Goal: Communication & Community: Answer question/provide support

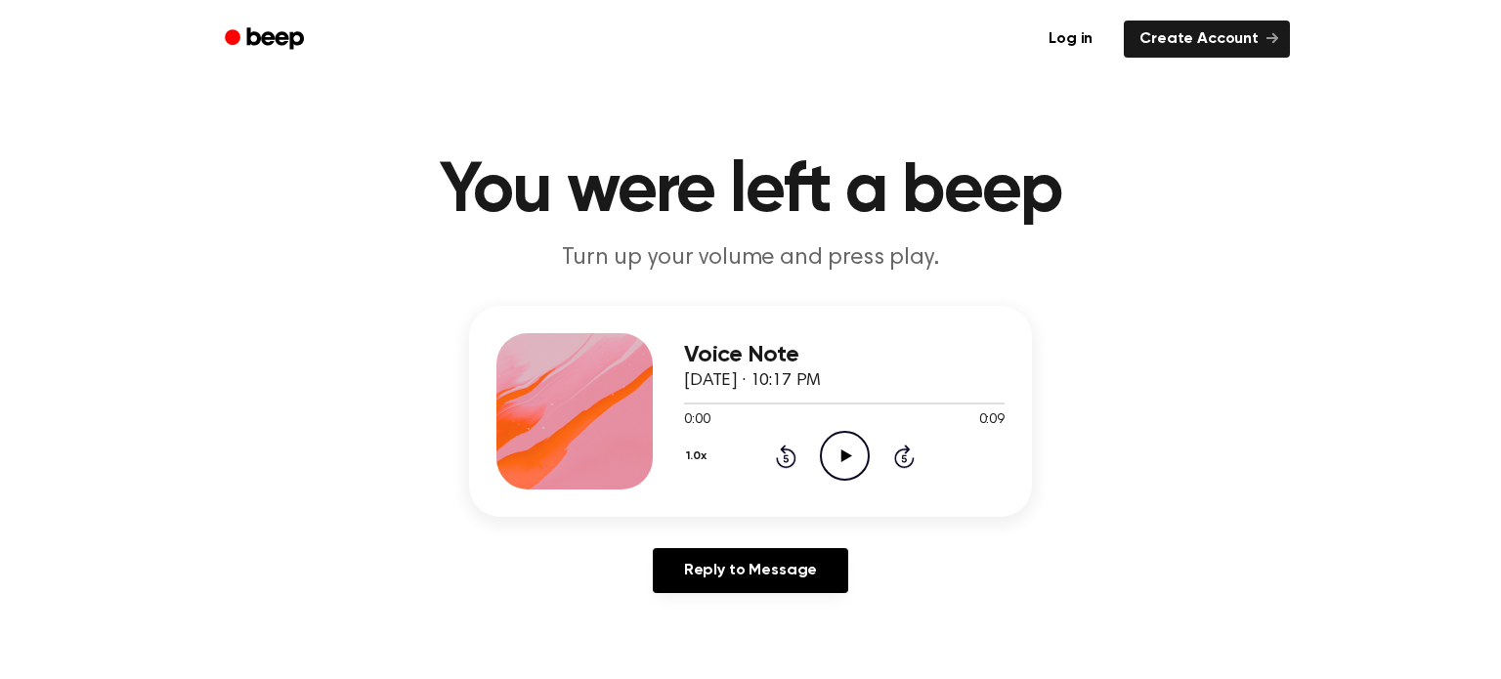
drag, startPoint x: 836, startPoint y: 483, endPoint x: 837, endPoint y: 473, distance: 9.8
click at [836, 477] on div "Voice Note September 18, 2025 · 10:17 PM 0:00 0:09 Your browser does not suppor…" at bounding box center [844, 411] width 321 height 156
click at [837, 473] on icon "Play Audio" at bounding box center [845, 456] width 50 height 50
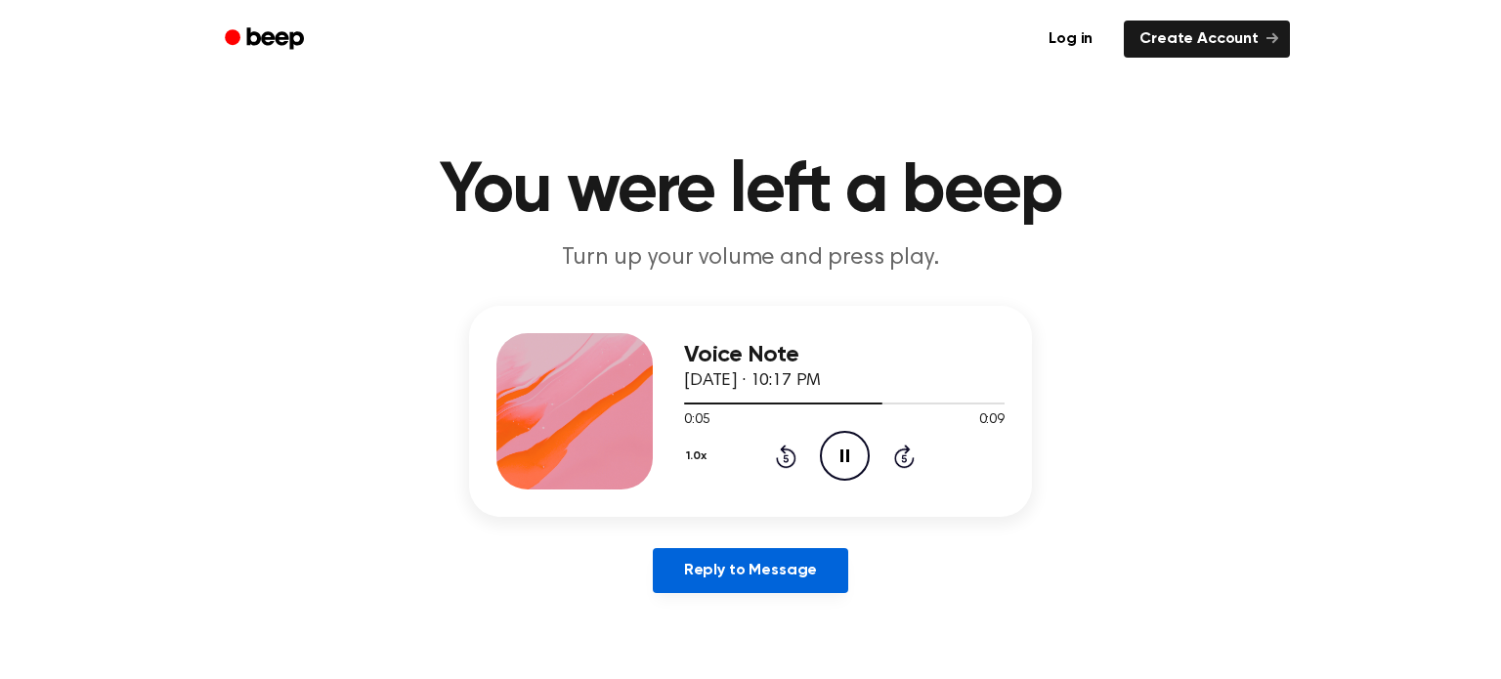
click at [735, 558] on link "Reply to Message" at bounding box center [751, 570] width 196 height 45
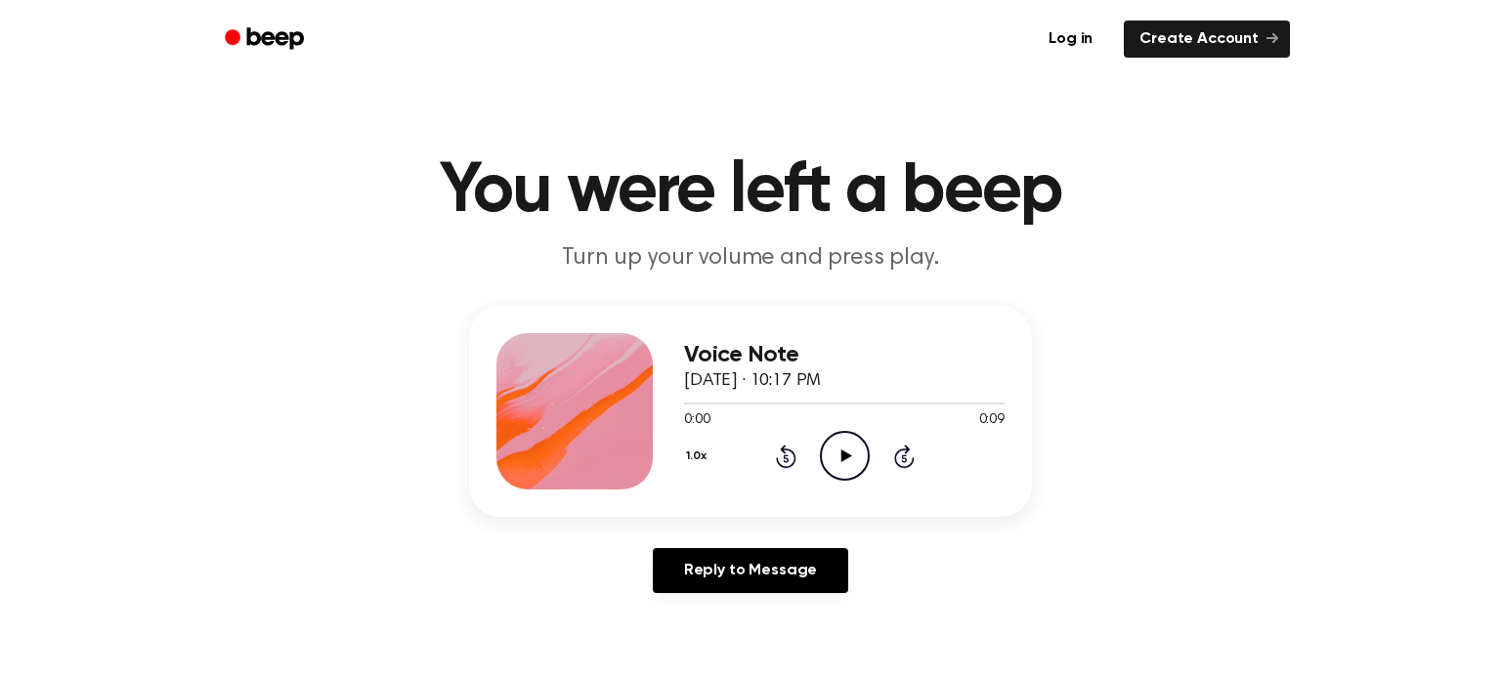
click at [836, 456] on icon "Play Audio" at bounding box center [845, 456] width 50 height 50
click at [826, 458] on icon "Play Audio" at bounding box center [845, 456] width 50 height 50
click at [867, 469] on icon "Play Audio" at bounding box center [845, 456] width 50 height 50
click at [859, 459] on icon "Play Audio" at bounding box center [845, 456] width 50 height 50
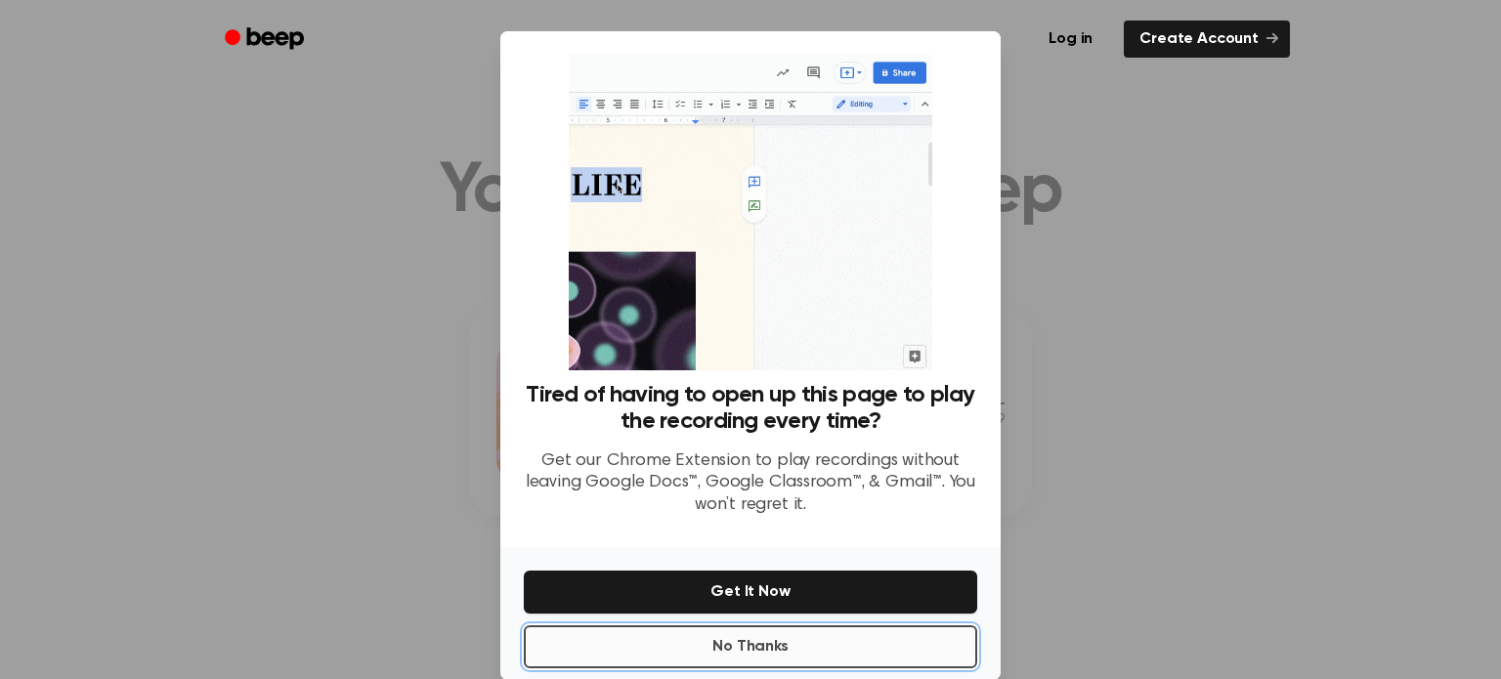
click at [673, 646] on button "No Thanks" at bounding box center [751, 647] width 454 height 43
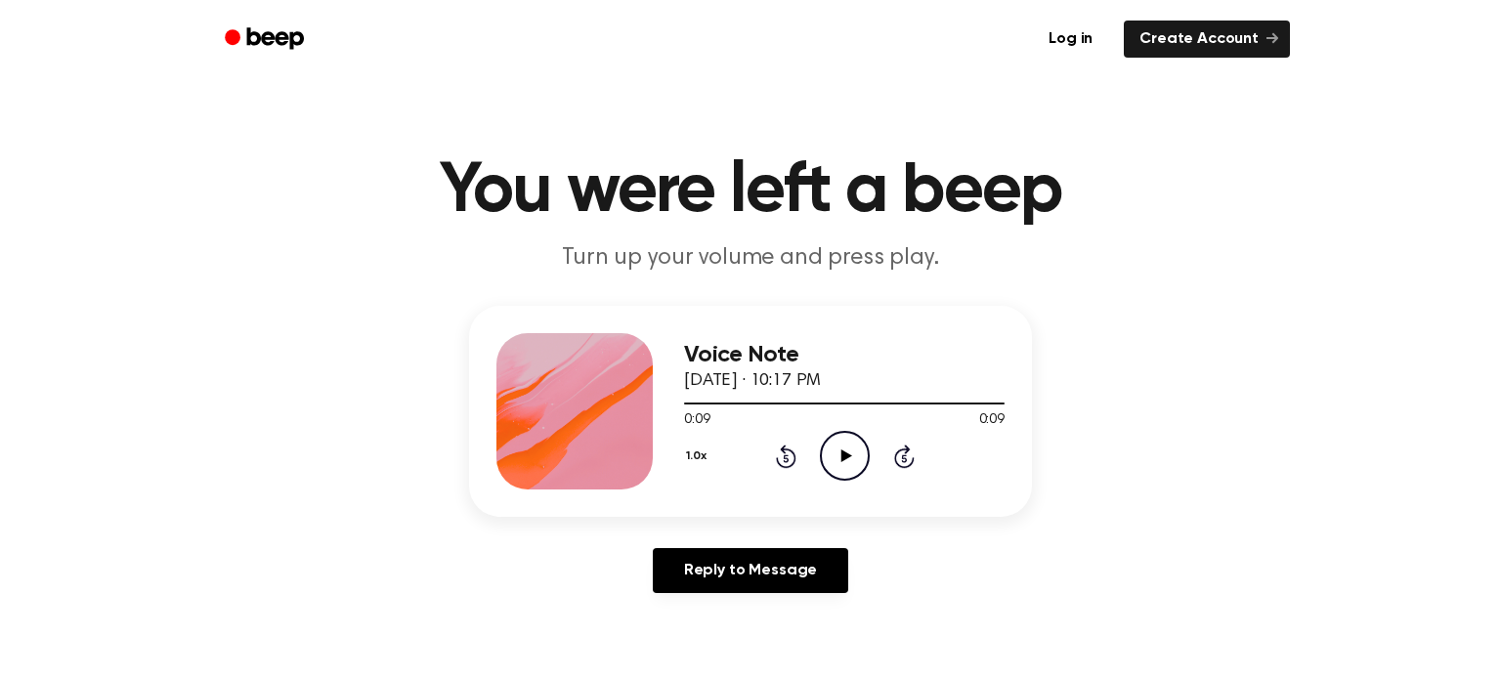
drag, startPoint x: 859, startPoint y: 456, endPoint x: 844, endPoint y: 458, distance: 15.9
click at [844, 458] on icon "Play Audio" at bounding box center [845, 456] width 50 height 50
click at [893, 460] on icon "Skip 5 seconds" at bounding box center [904, 456] width 22 height 25
click at [847, 459] on icon "Play Audio" at bounding box center [845, 456] width 50 height 50
click at [842, 450] on icon "Play Audio" at bounding box center [845, 456] width 50 height 50
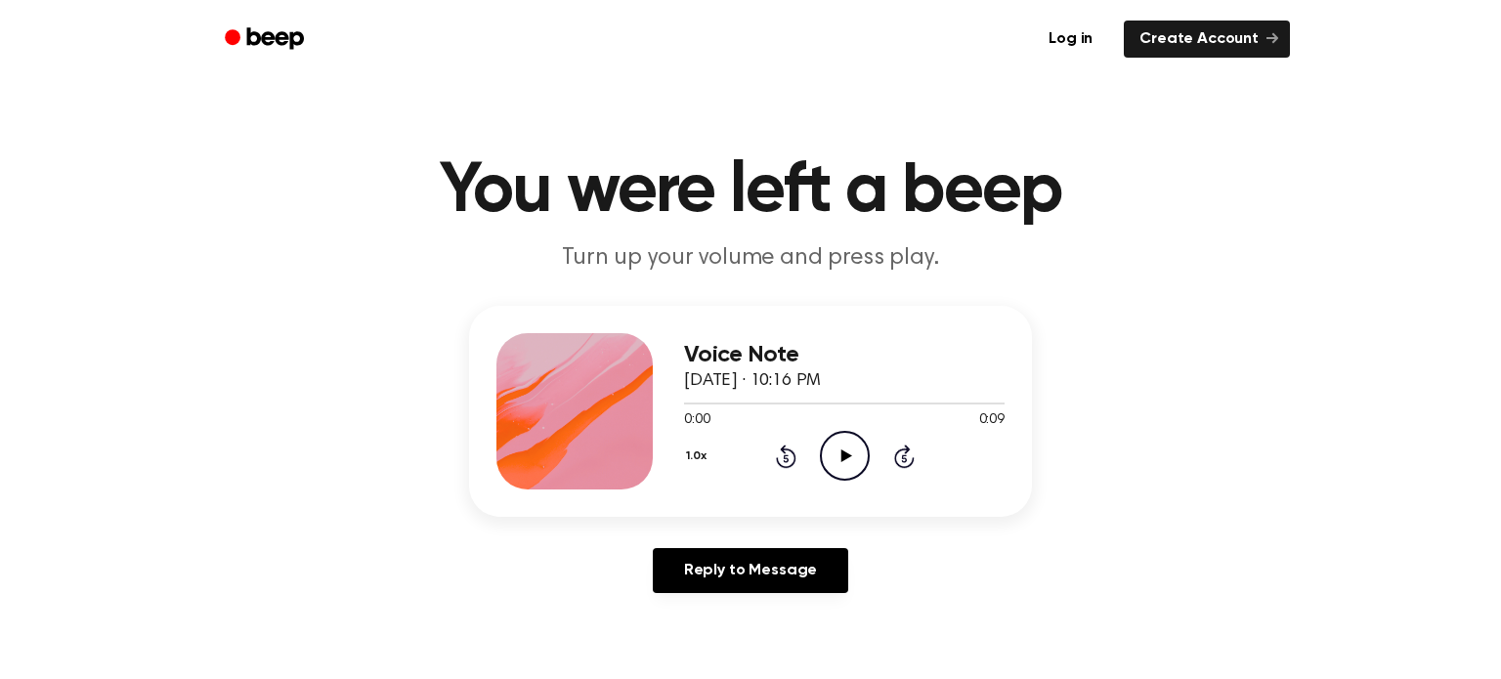
click at [829, 453] on icon "Play Audio" at bounding box center [845, 456] width 50 height 50
drag, startPoint x: 810, startPoint y: 467, endPoint x: 820, endPoint y: 461, distance: 11.4
click at [815, 464] on div "1.0x Rewind 5 seconds Play Audio Skip 5 seconds" at bounding box center [844, 456] width 321 height 50
click at [821, 460] on circle at bounding box center [845, 456] width 48 height 48
click at [870, 462] on div "1.0x Rewind 5 seconds Play Audio Skip 5 seconds" at bounding box center [844, 456] width 321 height 50
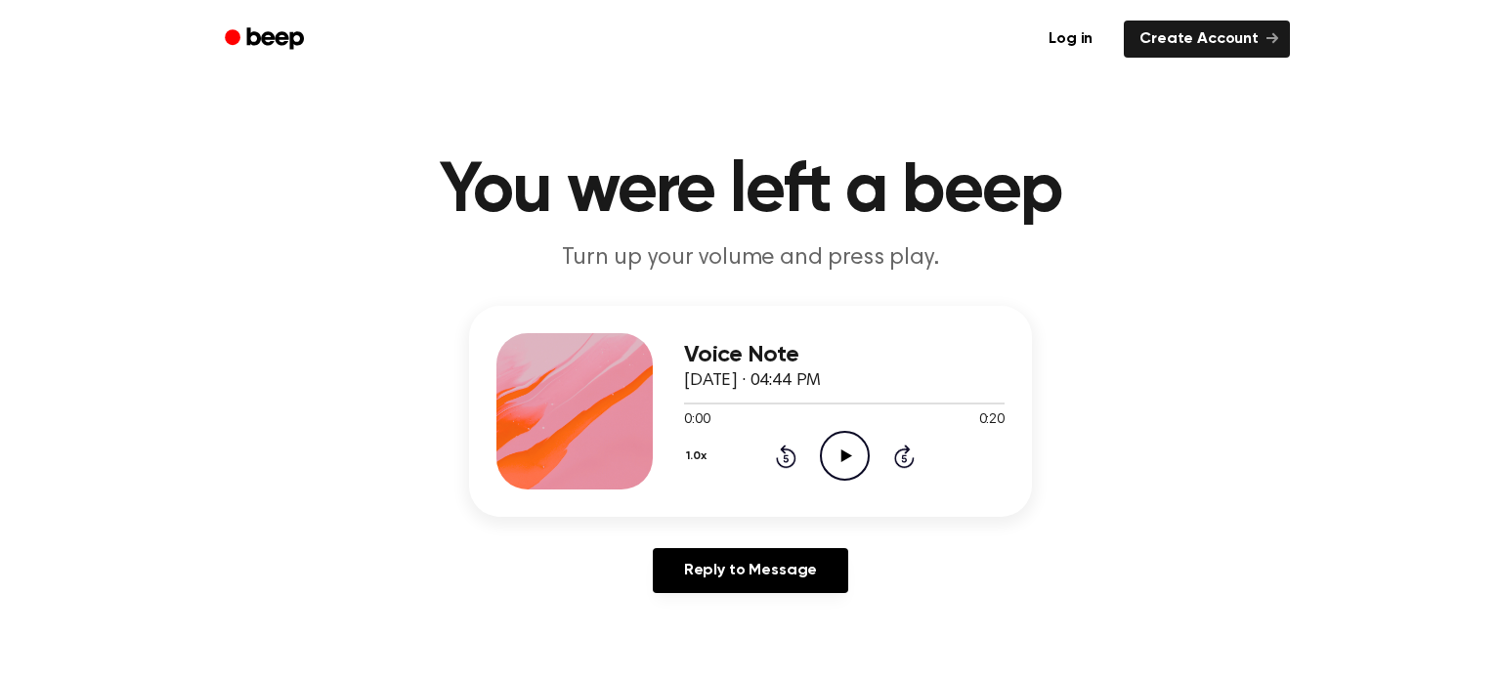
click at [858, 458] on icon "Play Audio" at bounding box center [845, 456] width 50 height 50
click at [793, 461] on icon at bounding box center [786, 456] width 21 height 23
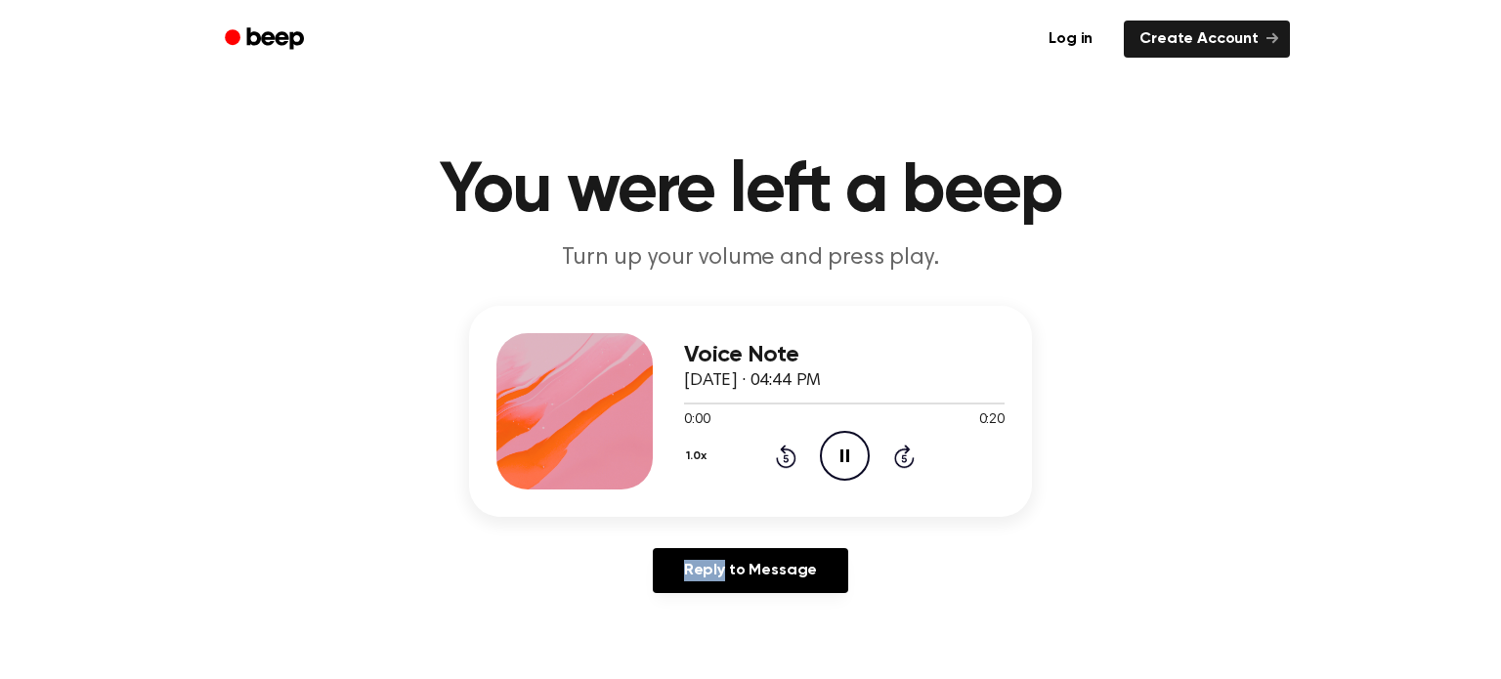
click at [791, 461] on icon "Rewind 5 seconds" at bounding box center [786, 456] width 22 height 25
click at [993, 618] on main "You were left a beep Turn up your volume and press play. Voice Note September 1…" at bounding box center [750, 602] width 1501 height 1205
click at [846, 459] on icon "Play Audio" at bounding box center [845, 456] width 50 height 50
click at [795, 444] on icon "Rewind 5 seconds" at bounding box center [786, 456] width 22 height 25
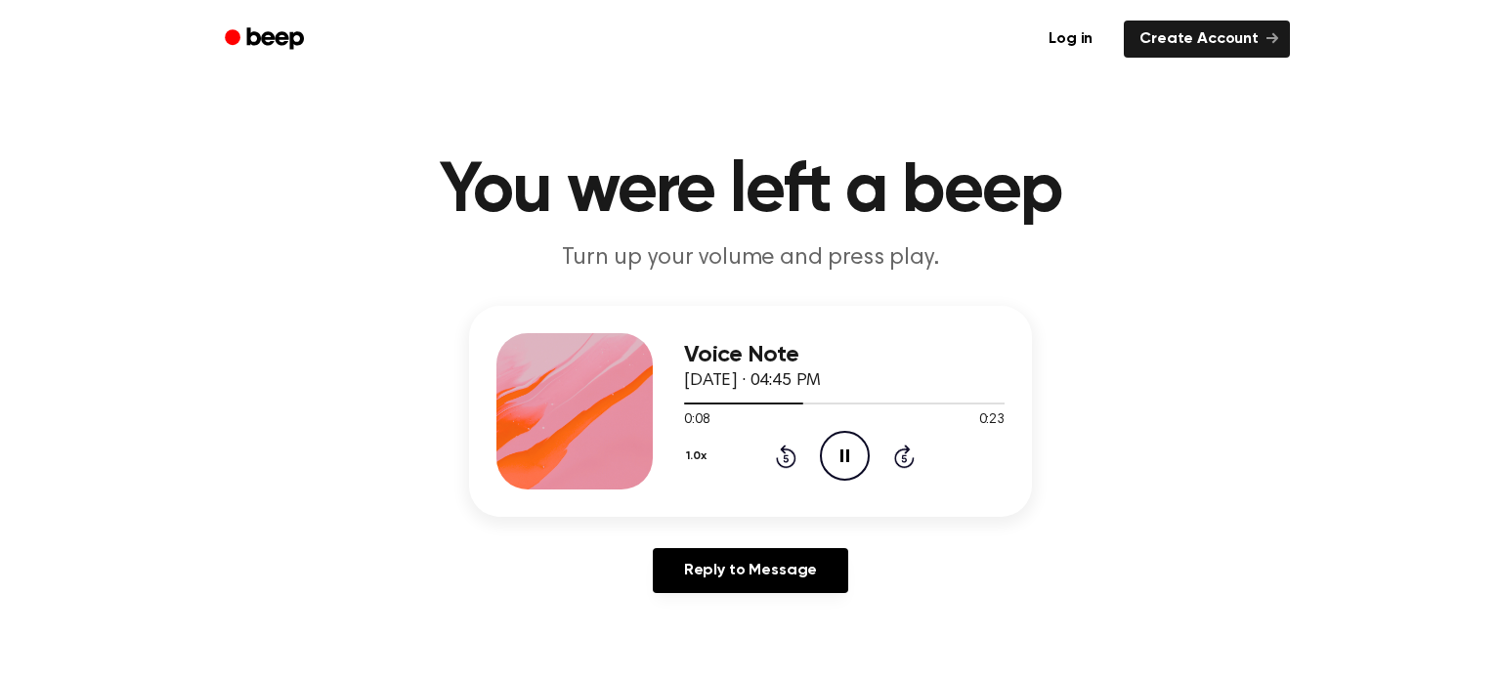
click at [777, 451] on icon "Rewind 5 seconds" at bounding box center [786, 456] width 22 height 25
click at [768, 455] on div "1.0x Rewind 5 seconds Pause Audio Skip 5 seconds" at bounding box center [844, 456] width 321 height 50
click at [1257, 261] on header "You were left a beep Turn up your volume and press play." at bounding box center [750, 215] width 1455 height 118
click at [848, 435] on icon "Play Audio" at bounding box center [845, 456] width 50 height 50
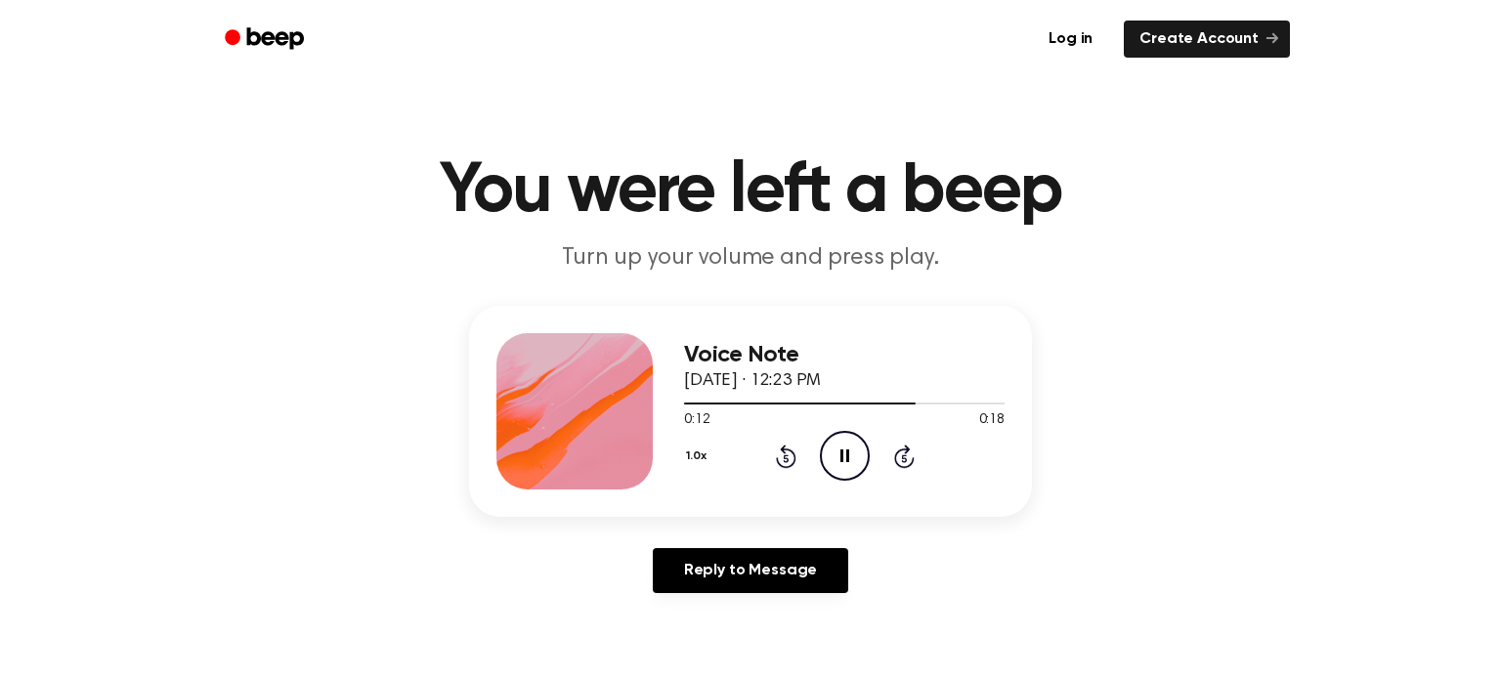
click at [789, 460] on icon "Rewind 5 seconds" at bounding box center [786, 456] width 22 height 25
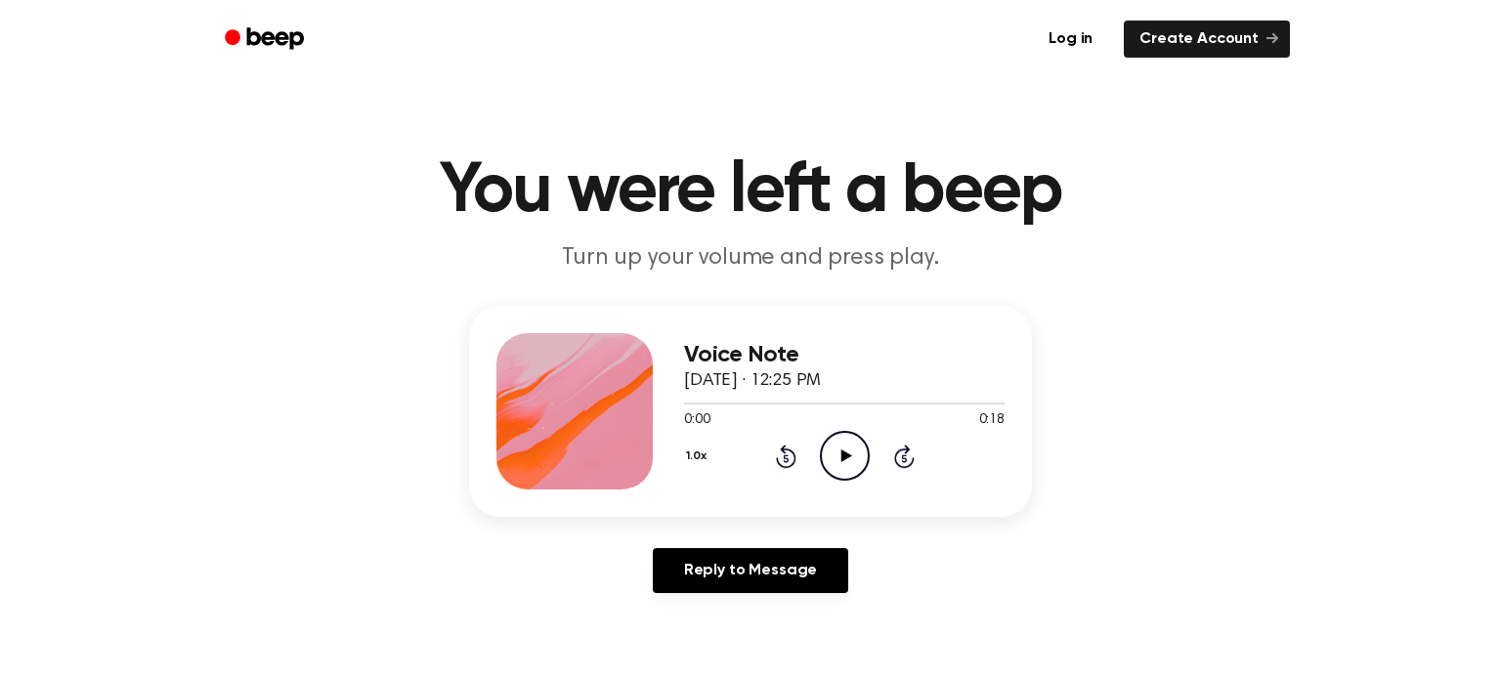
click at [827, 465] on icon "Play Audio" at bounding box center [845, 456] width 50 height 50
click at [881, 456] on div "1.0x Rewind 5 seconds Play Audio Skip 5 seconds" at bounding box center [844, 456] width 321 height 50
click at [859, 450] on icon "Play Audio" at bounding box center [845, 456] width 50 height 50
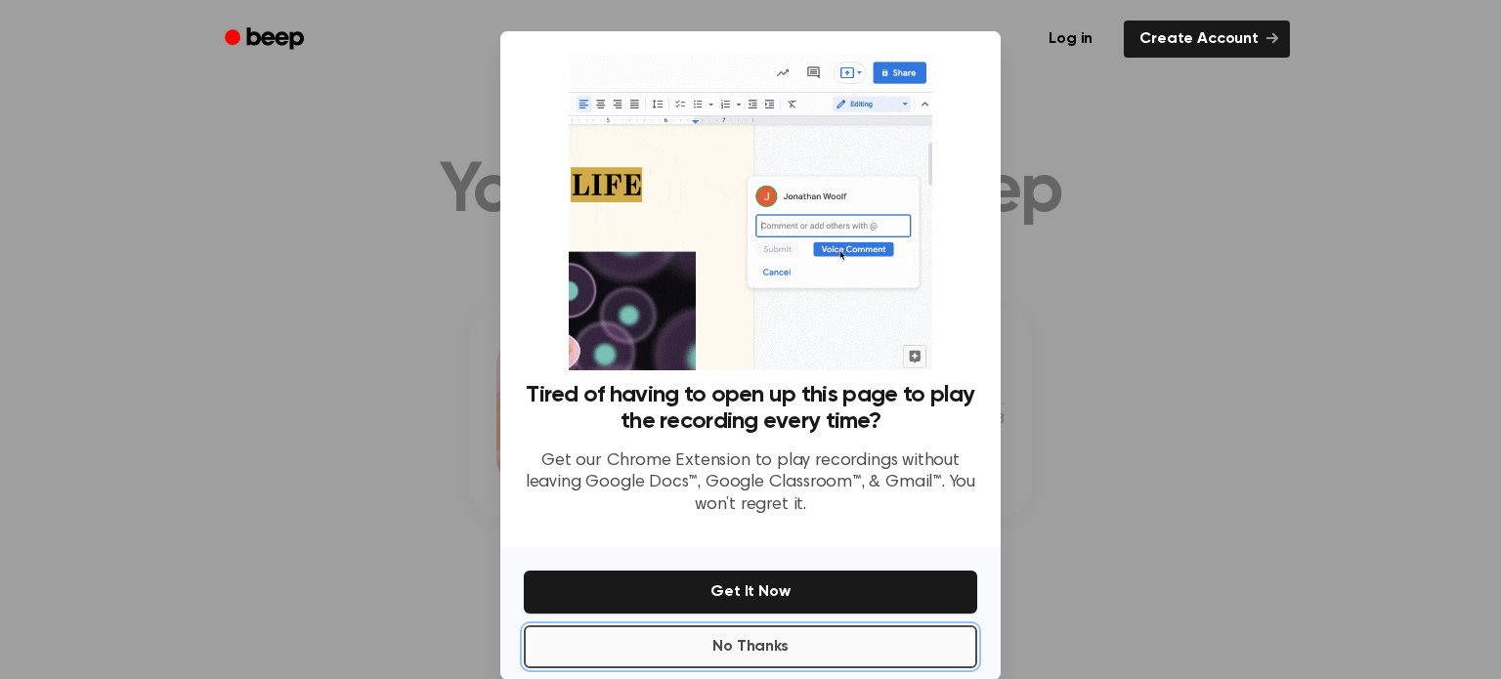
click at [705, 637] on button "No Thanks" at bounding box center [751, 647] width 454 height 43
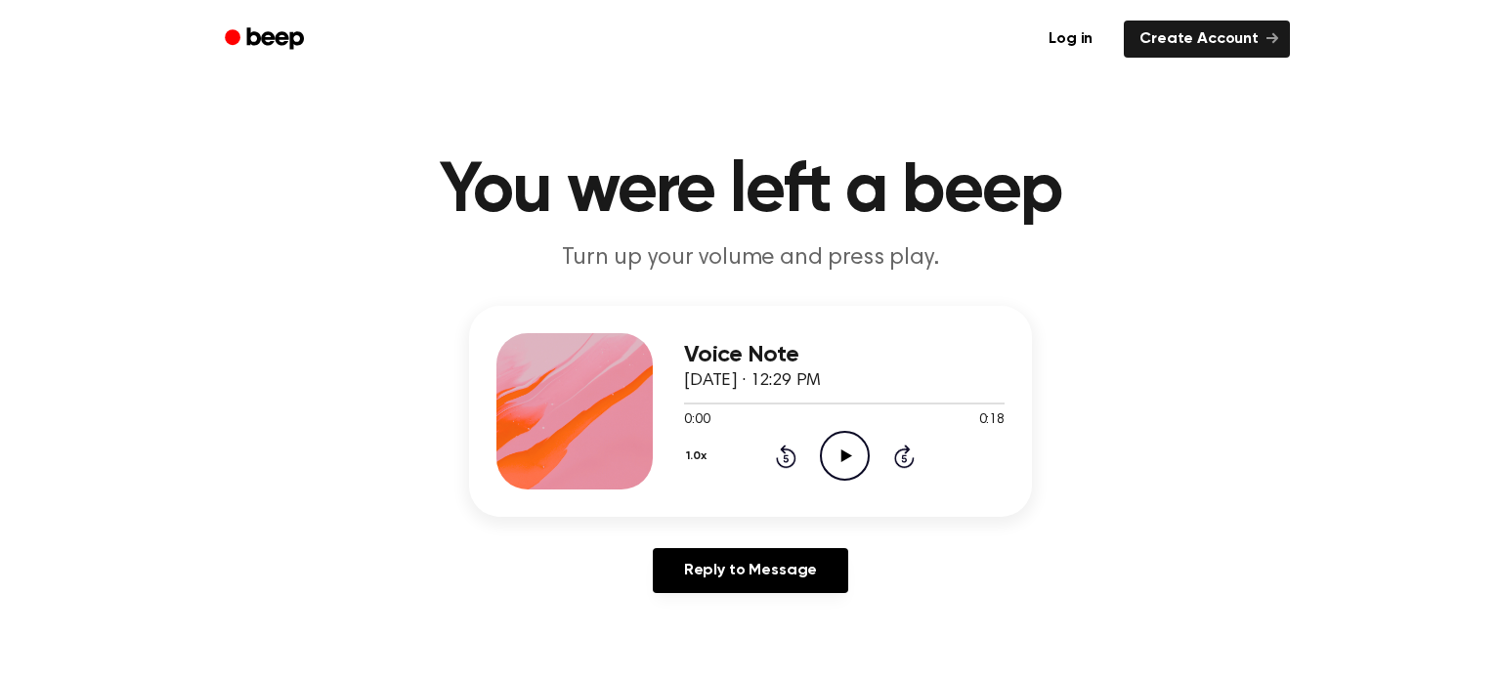
click at [857, 439] on icon "Play Audio" at bounding box center [845, 456] width 50 height 50
click at [795, 450] on icon "Rewind 5 seconds" at bounding box center [786, 456] width 22 height 25
click at [789, 451] on icon at bounding box center [786, 456] width 21 height 23
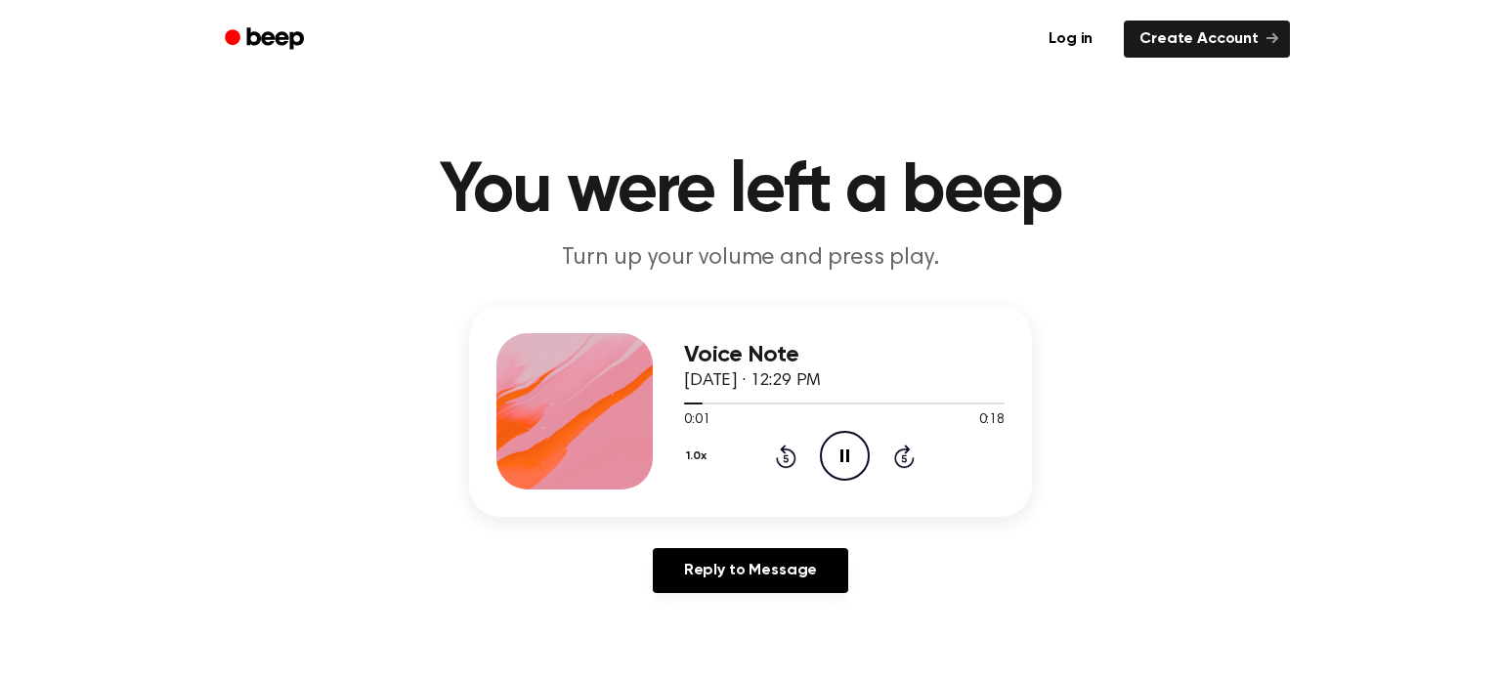
click at [908, 584] on div "Reply to Message" at bounding box center [750, 578] width 563 height 61
click at [796, 445] on div "1.0x Rewind 5 seconds Pause Audio Skip 5 seconds" at bounding box center [844, 456] width 321 height 50
click at [794, 446] on div "1.0x Rewind 5 seconds Pause Audio Skip 5 seconds" at bounding box center [844, 456] width 321 height 50
click at [792, 450] on icon "Rewind 5 seconds" at bounding box center [786, 456] width 22 height 25
click at [792, 450] on icon at bounding box center [786, 456] width 21 height 23
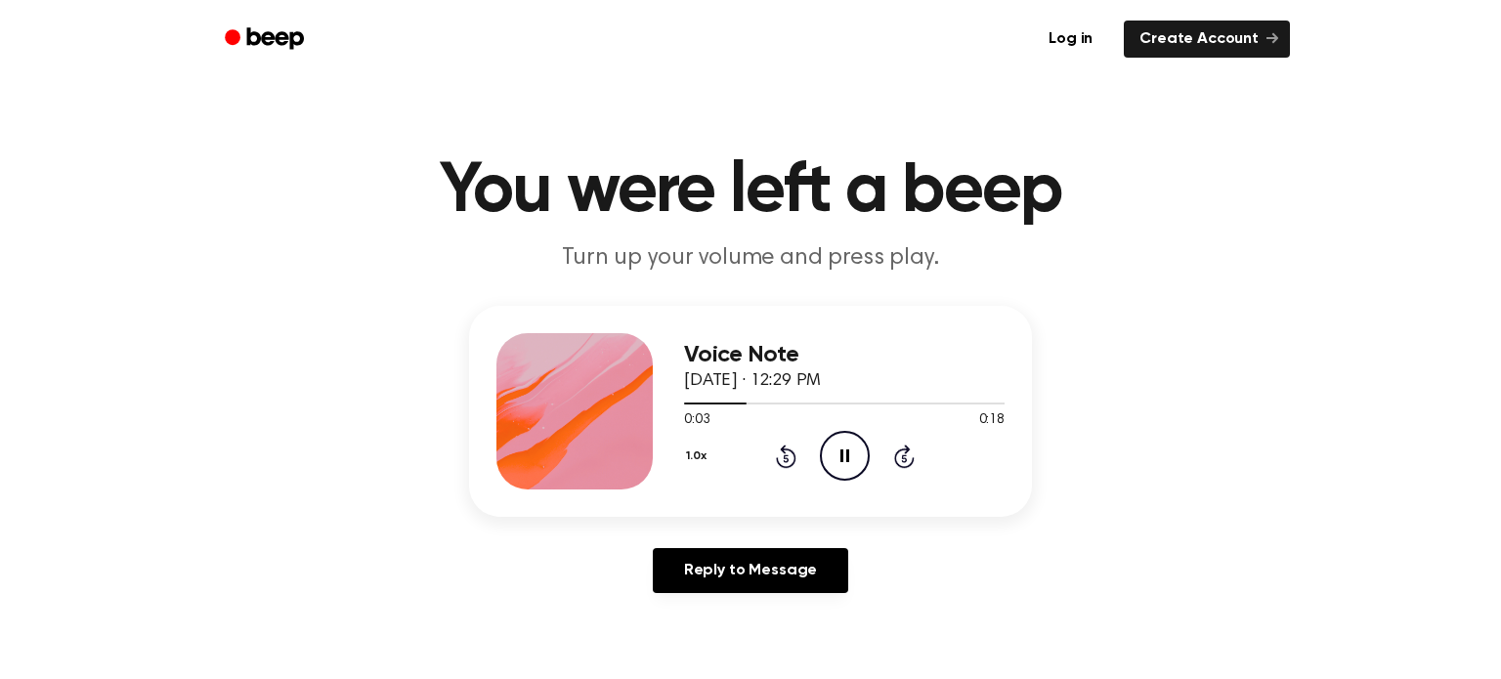
click at [787, 471] on div "1.0x Rewind 5 seconds Pause Audio Skip 5 seconds" at bounding box center [844, 456] width 321 height 50
click at [850, 454] on icon "Play Audio" at bounding box center [845, 456] width 50 height 50
drag, startPoint x: 791, startPoint y: 430, endPoint x: 800, endPoint y: 435, distance: 10.1
click at [797, 434] on div "Voice Note [DATE] · 12:30 PM 0:10 0:13 Your browser does not support the [objec…" at bounding box center [844, 411] width 321 height 156
click at [800, 436] on div "1.0x Rewind 5 seconds Pause Audio Skip 5 seconds" at bounding box center [844, 456] width 321 height 50
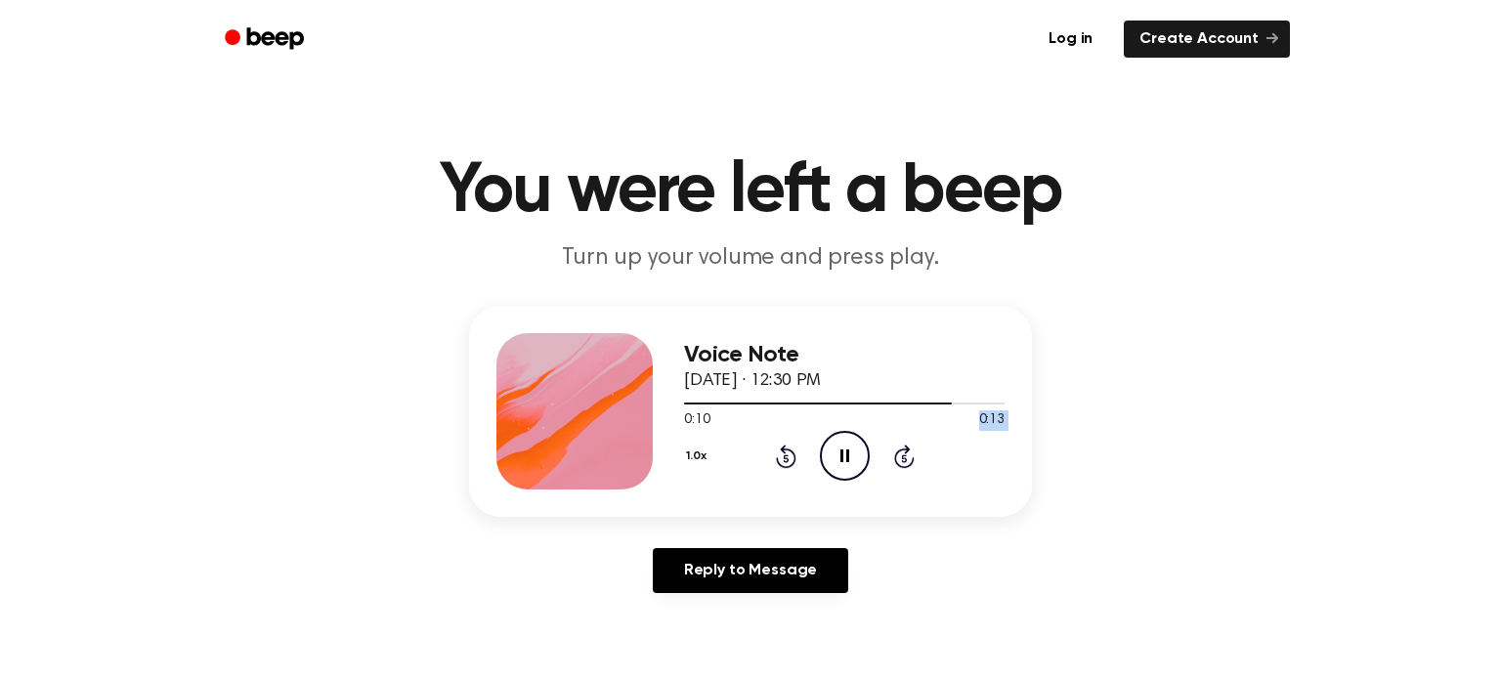
click at [794, 440] on div "1.0x Rewind 5 seconds Pause Audio Skip 5 seconds" at bounding box center [844, 456] width 321 height 50
click at [772, 443] on div "1.0x Rewind 5 seconds Pause Audio Skip 5 seconds" at bounding box center [844, 456] width 321 height 50
drag, startPoint x: 807, startPoint y: 542, endPoint x: 782, endPoint y: 519, distance: 33.9
click at [797, 538] on div "Voice Note September 18, 2025 · 12:30 PM 0:11 0:13 Your browser does not suppor…" at bounding box center [750, 457] width 1455 height 303
click at [792, 461] on icon "Rewind 5 seconds" at bounding box center [786, 456] width 22 height 25
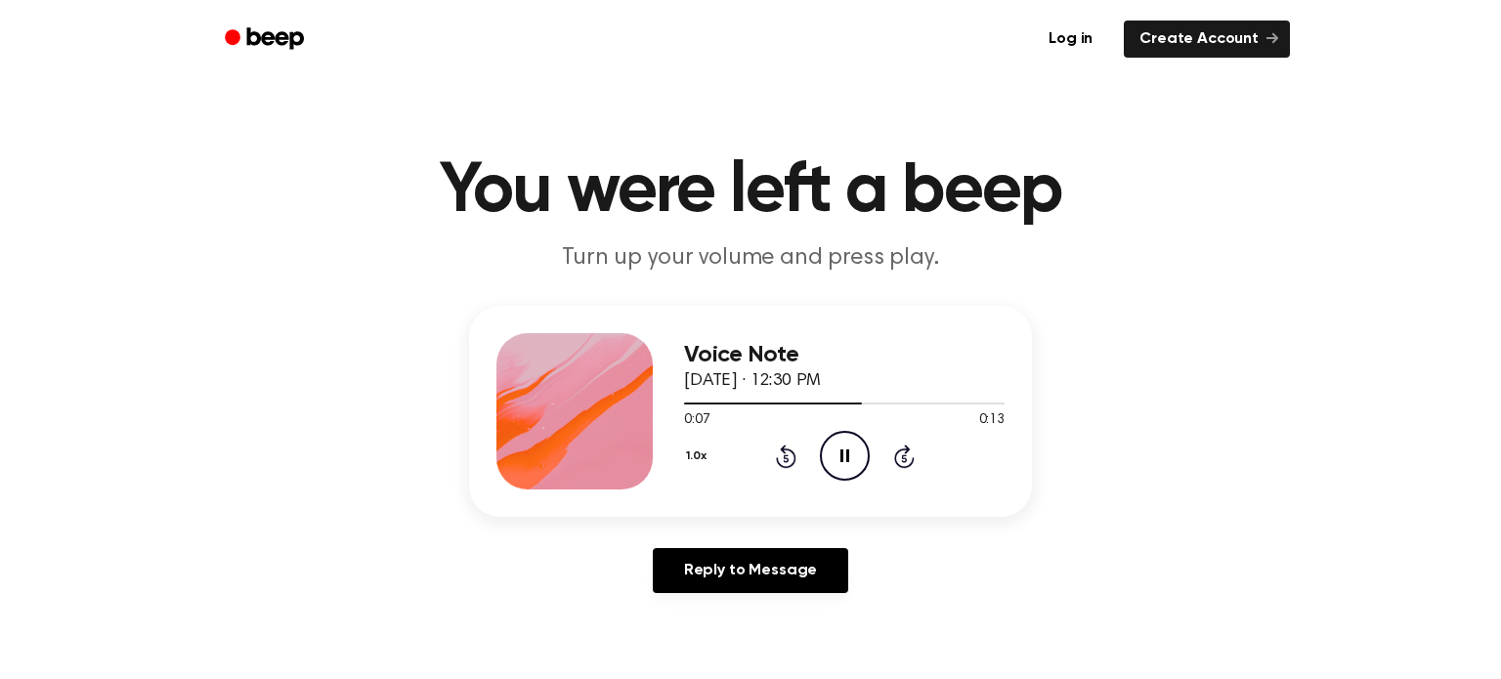
click at [792, 461] on icon at bounding box center [786, 456] width 21 height 23
click at [793, 460] on icon at bounding box center [786, 456] width 21 height 23
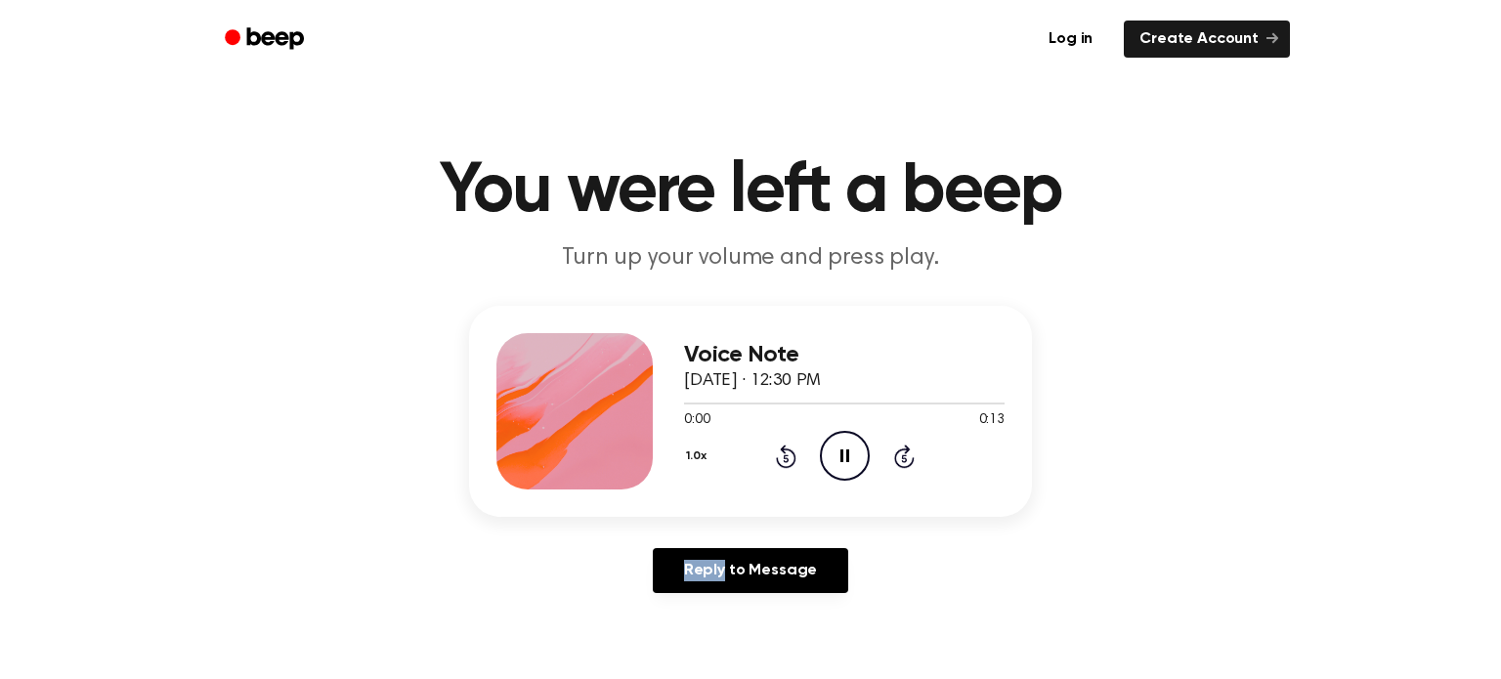
click at [793, 460] on icon at bounding box center [786, 456] width 21 height 23
drag, startPoint x: 793, startPoint y: 460, endPoint x: 786, endPoint y: 439, distance: 22.6
click at [791, 432] on div "1.0x Rewind 5 seconds Pause Audio Skip 5 seconds" at bounding box center [844, 456] width 321 height 50
click at [785, 457] on icon at bounding box center [785, 459] width 5 height 8
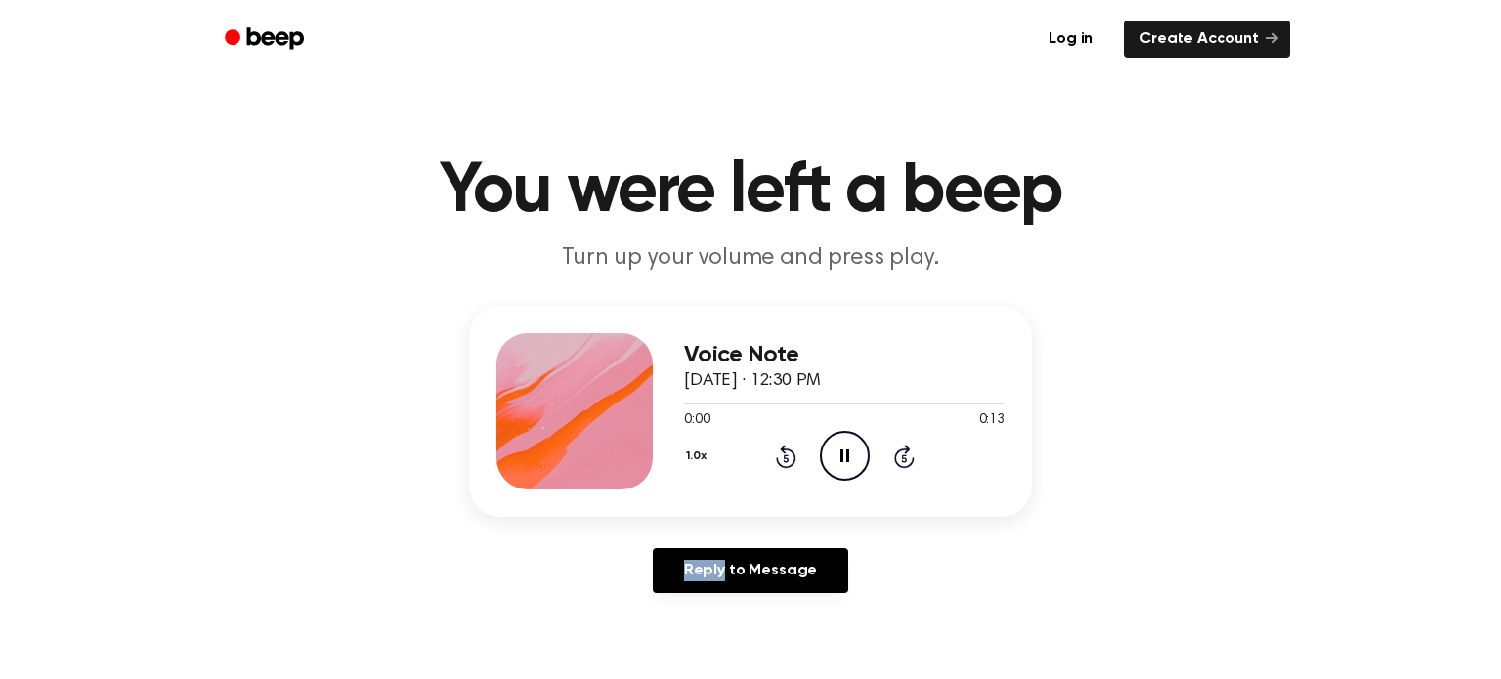
click at [785, 457] on icon at bounding box center [785, 459] width 5 height 8
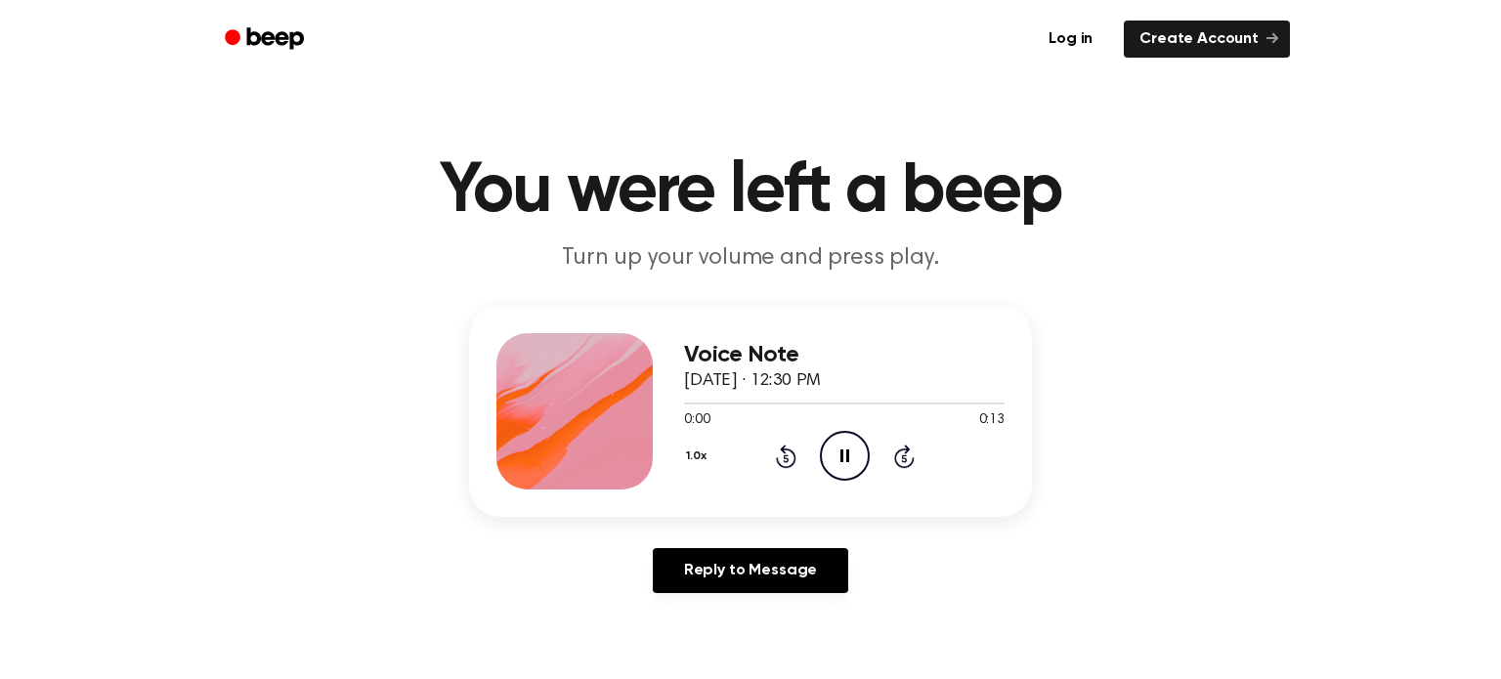
click at [785, 457] on icon at bounding box center [785, 459] width 5 height 8
click at [822, 633] on main "You were left a beep Turn up your volume and press play. Voice Note September 1…" at bounding box center [750, 602] width 1501 height 1205
click at [842, 445] on icon "Play Audio" at bounding box center [845, 456] width 50 height 50
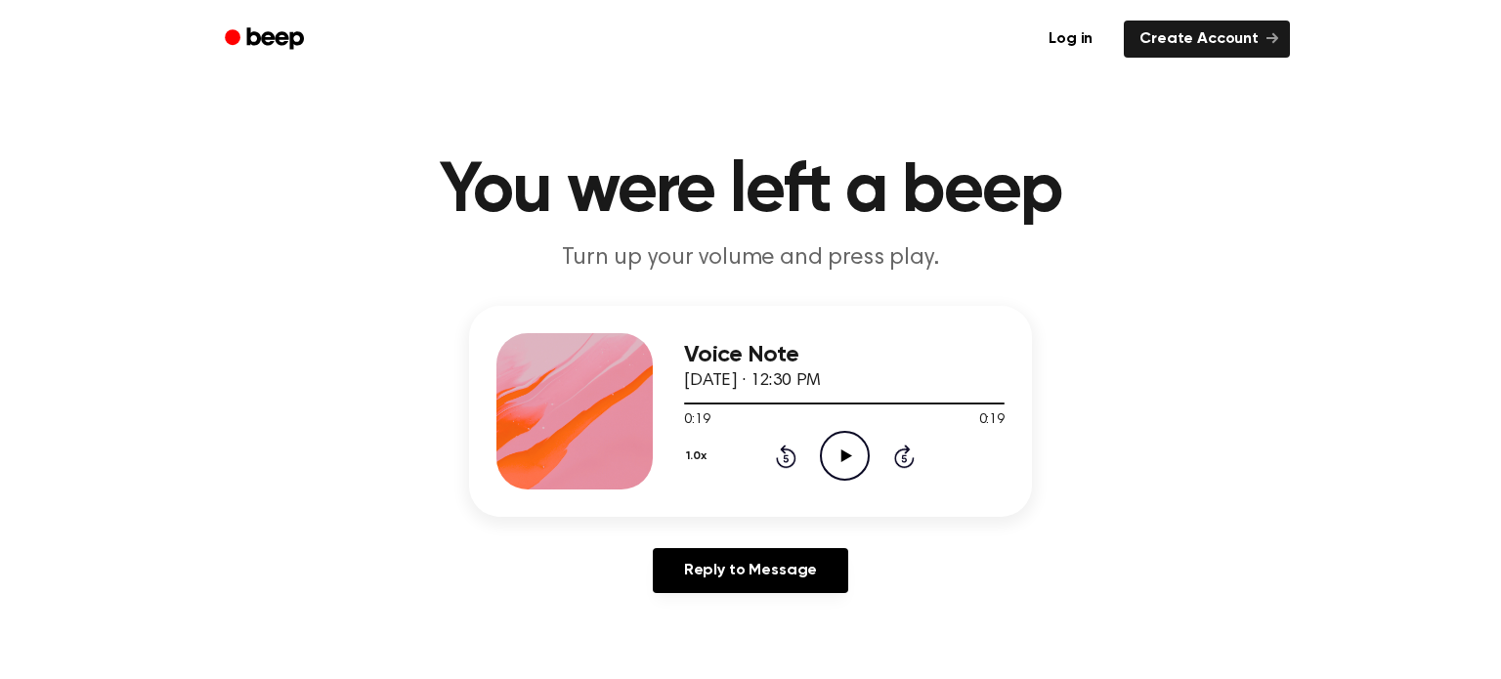
click at [847, 474] on icon "Play Audio" at bounding box center [845, 456] width 50 height 50
click at [864, 454] on icon "Play Audio" at bounding box center [845, 456] width 50 height 50
click at [850, 457] on icon "Play Audio" at bounding box center [845, 456] width 50 height 50
click at [790, 455] on icon "Rewind 5 seconds" at bounding box center [786, 456] width 22 height 25
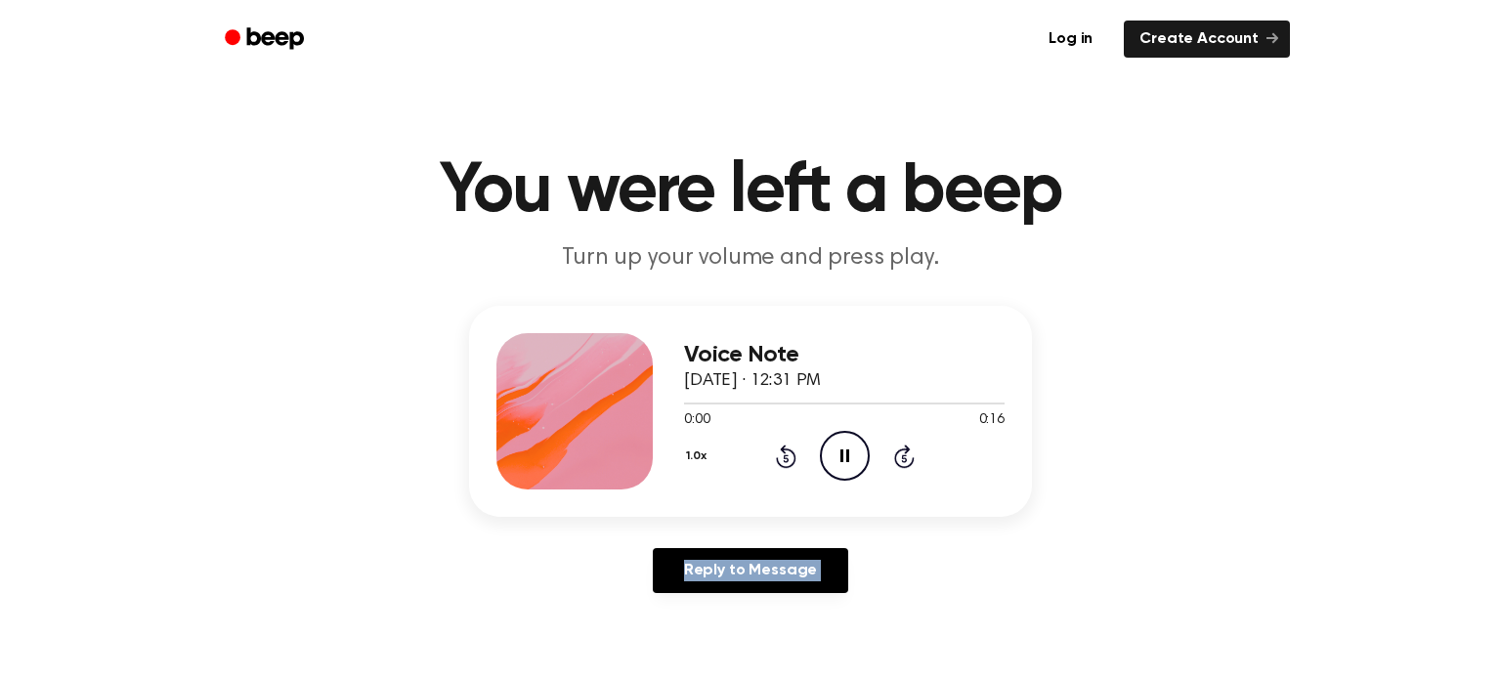
click at [790, 455] on icon "Rewind 5 seconds" at bounding box center [786, 456] width 22 height 25
click at [789, 449] on icon at bounding box center [786, 456] width 21 height 23
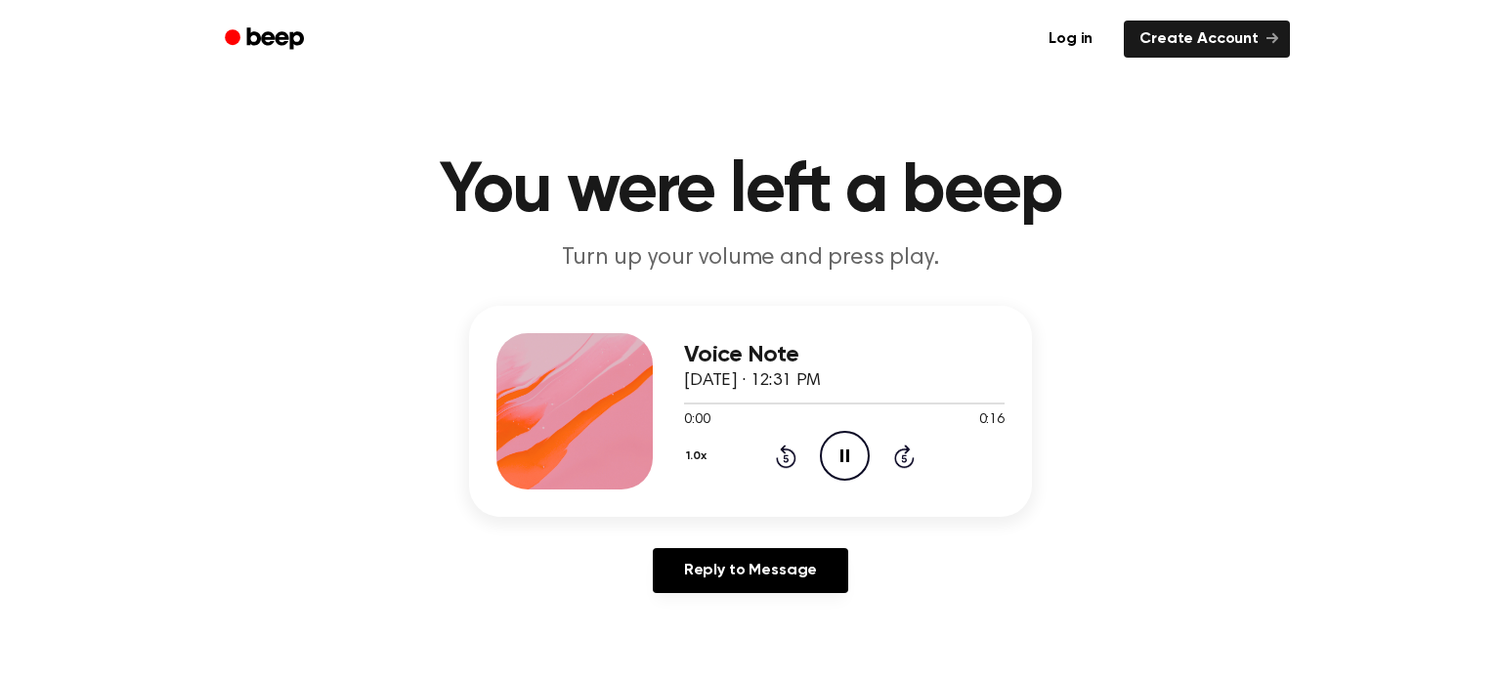
click at [789, 449] on icon at bounding box center [786, 456] width 21 height 23
click at [760, 445] on div "1.0x Rewind 5 seconds Pause Audio Skip 5 seconds" at bounding box center [844, 456] width 321 height 50
click at [762, 444] on div "1.0x Rewind 5 seconds Pause Audio Skip 5 seconds" at bounding box center [844, 456] width 321 height 50
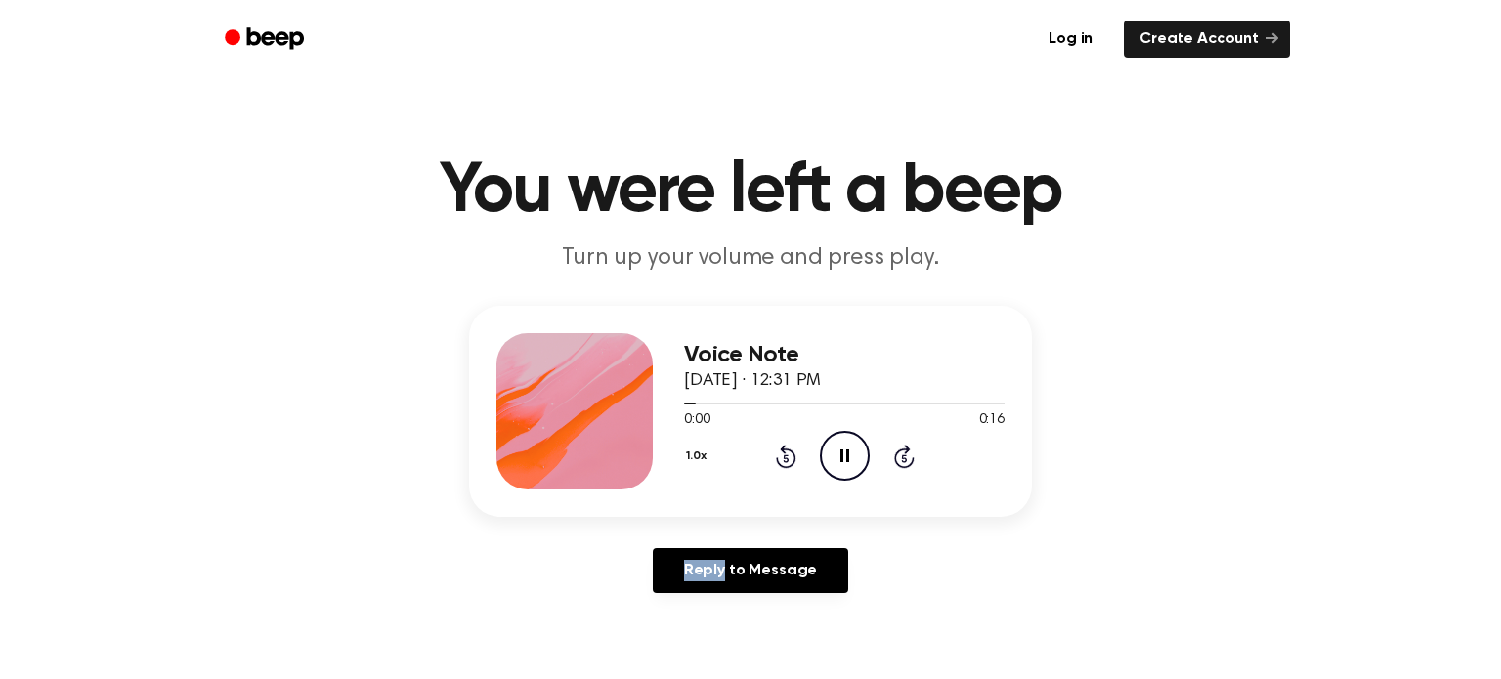
drag, startPoint x: 762, startPoint y: 444, endPoint x: 744, endPoint y: 433, distance: 21.5
click at [758, 442] on div "1.0x Rewind 5 seconds Pause Audio Skip 5 seconds" at bounding box center [844, 456] width 321 height 50
drag, startPoint x: 762, startPoint y: 450, endPoint x: 767, endPoint y: 460, distance: 11.8
click at [767, 459] on div "1.0x Rewind 5 seconds Pause Audio Skip 5 seconds" at bounding box center [844, 456] width 321 height 50
click at [781, 464] on icon "Rewind 5 seconds" at bounding box center [786, 456] width 22 height 25
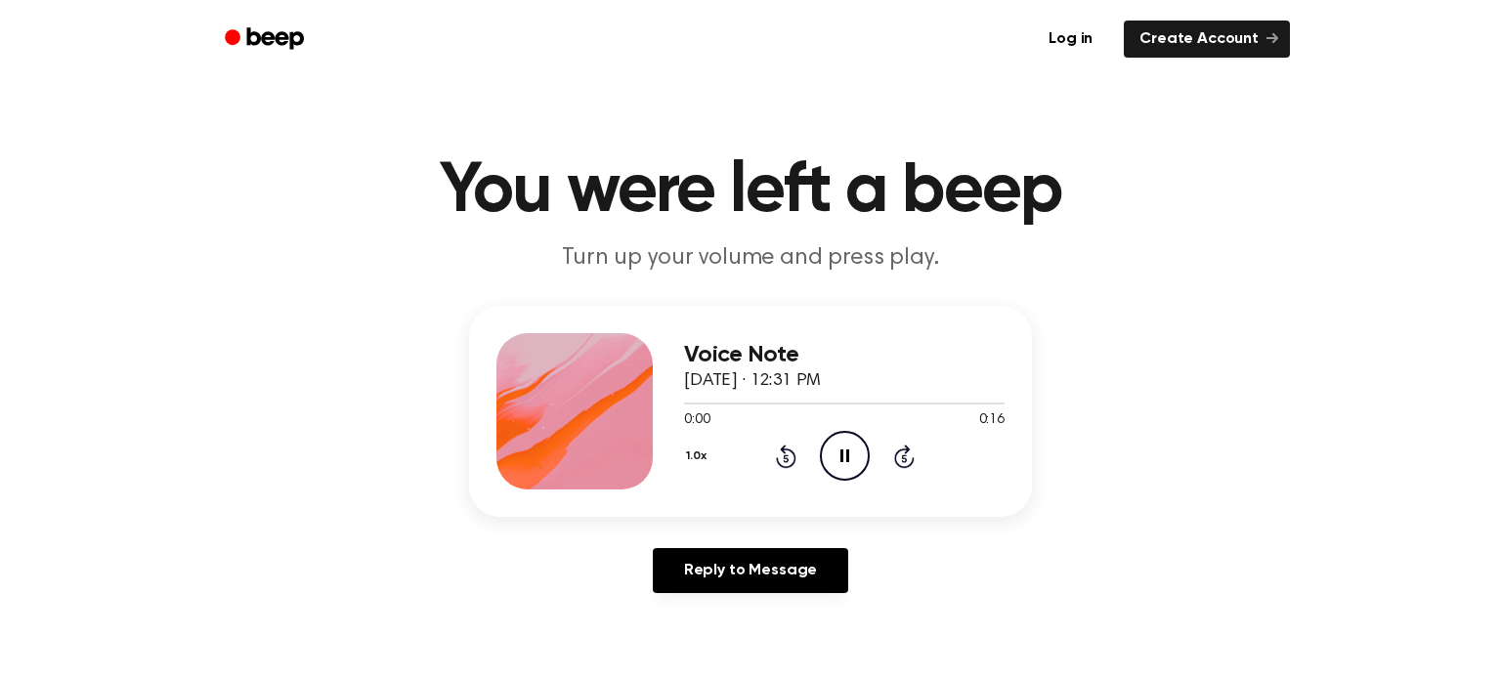
click at [781, 464] on icon at bounding box center [786, 456] width 21 height 23
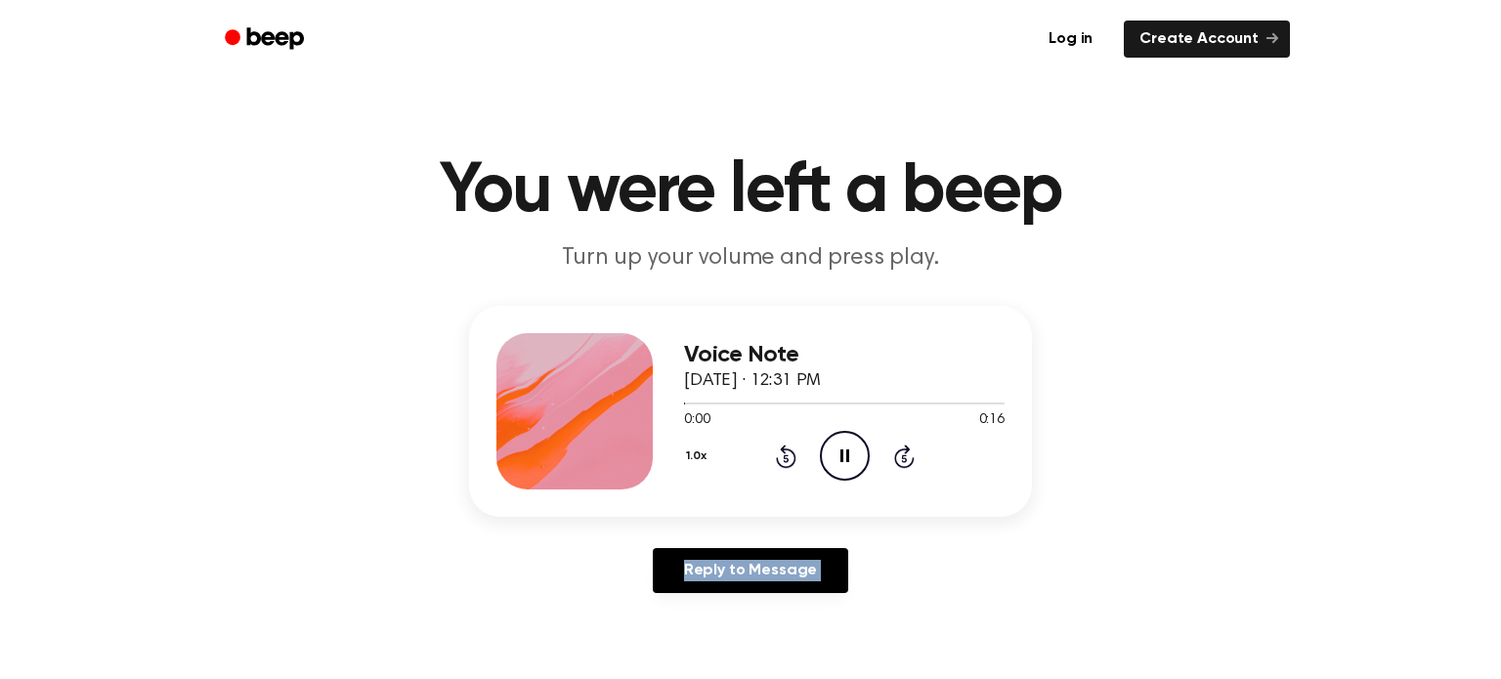
click at [781, 464] on icon at bounding box center [786, 456] width 21 height 23
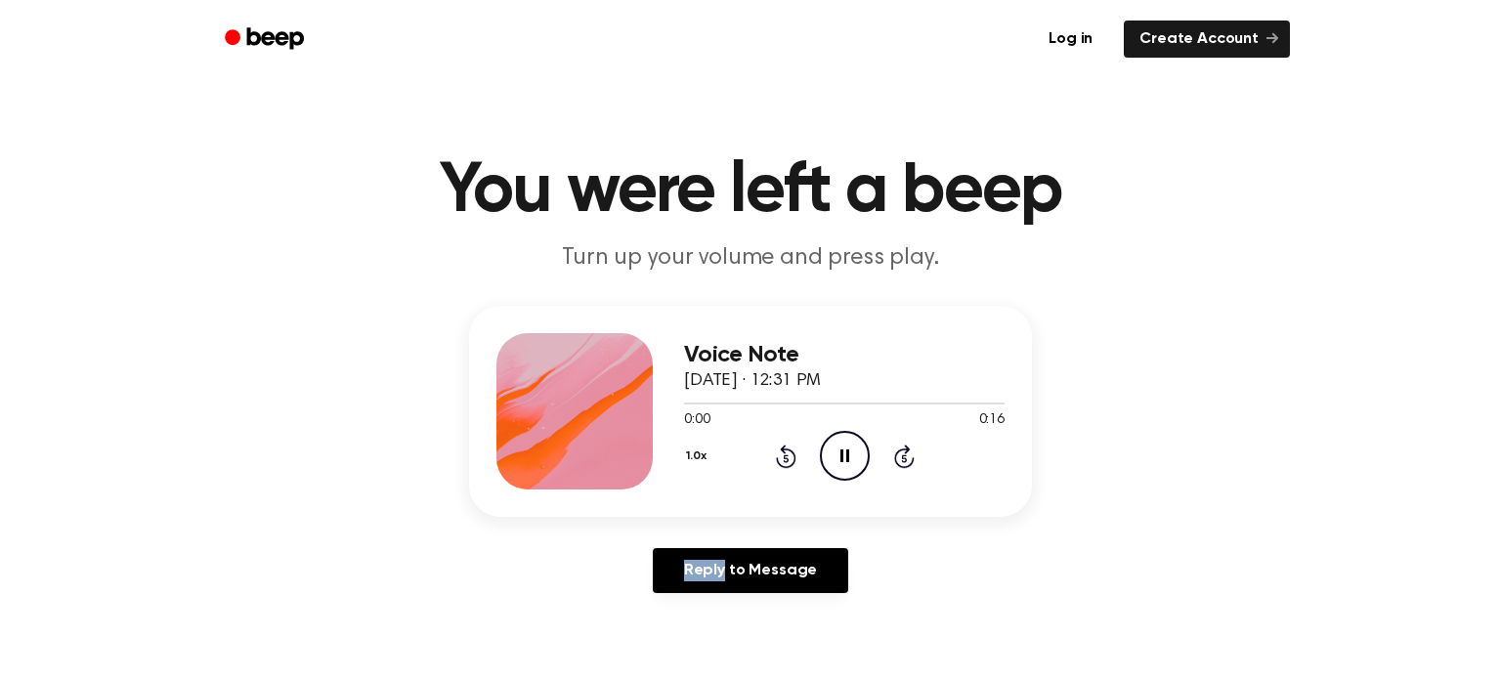
click at [781, 464] on icon at bounding box center [786, 456] width 21 height 23
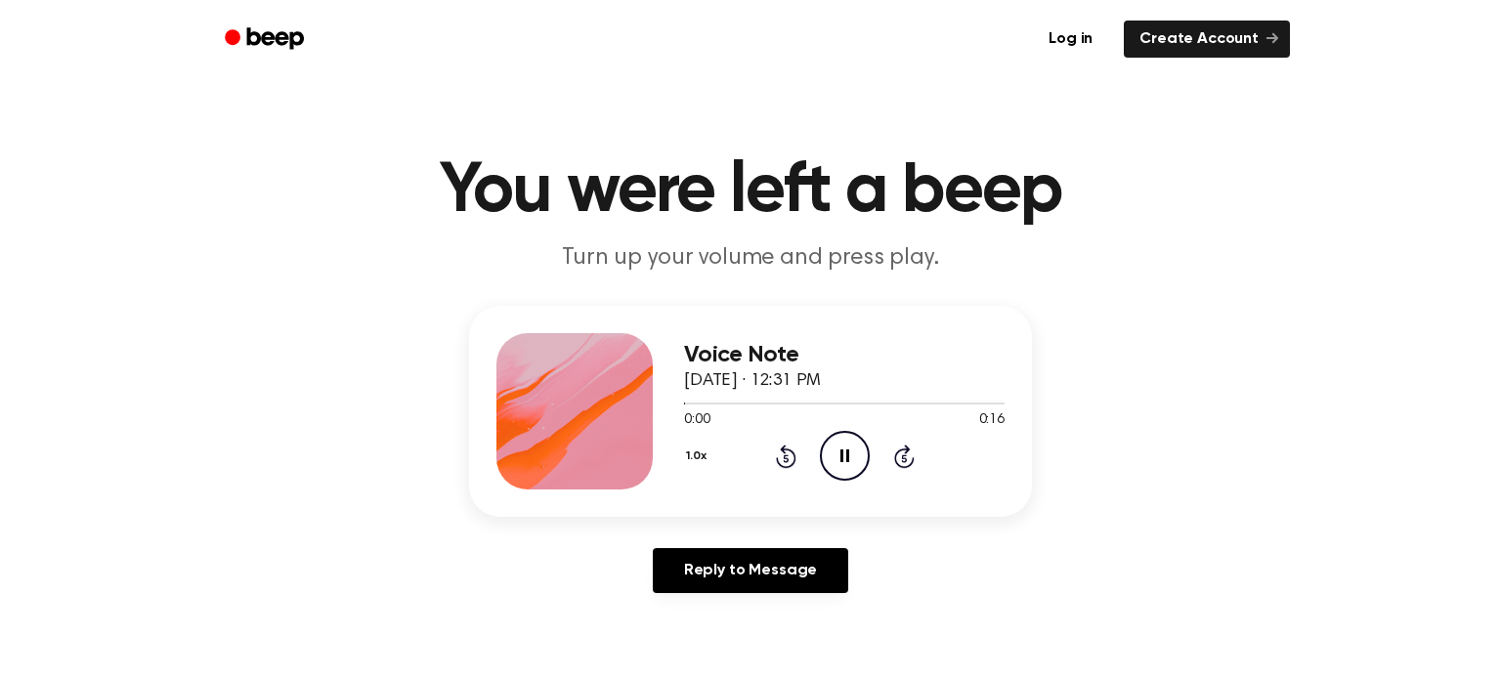
click at [781, 464] on icon at bounding box center [786, 456] width 21 height 23
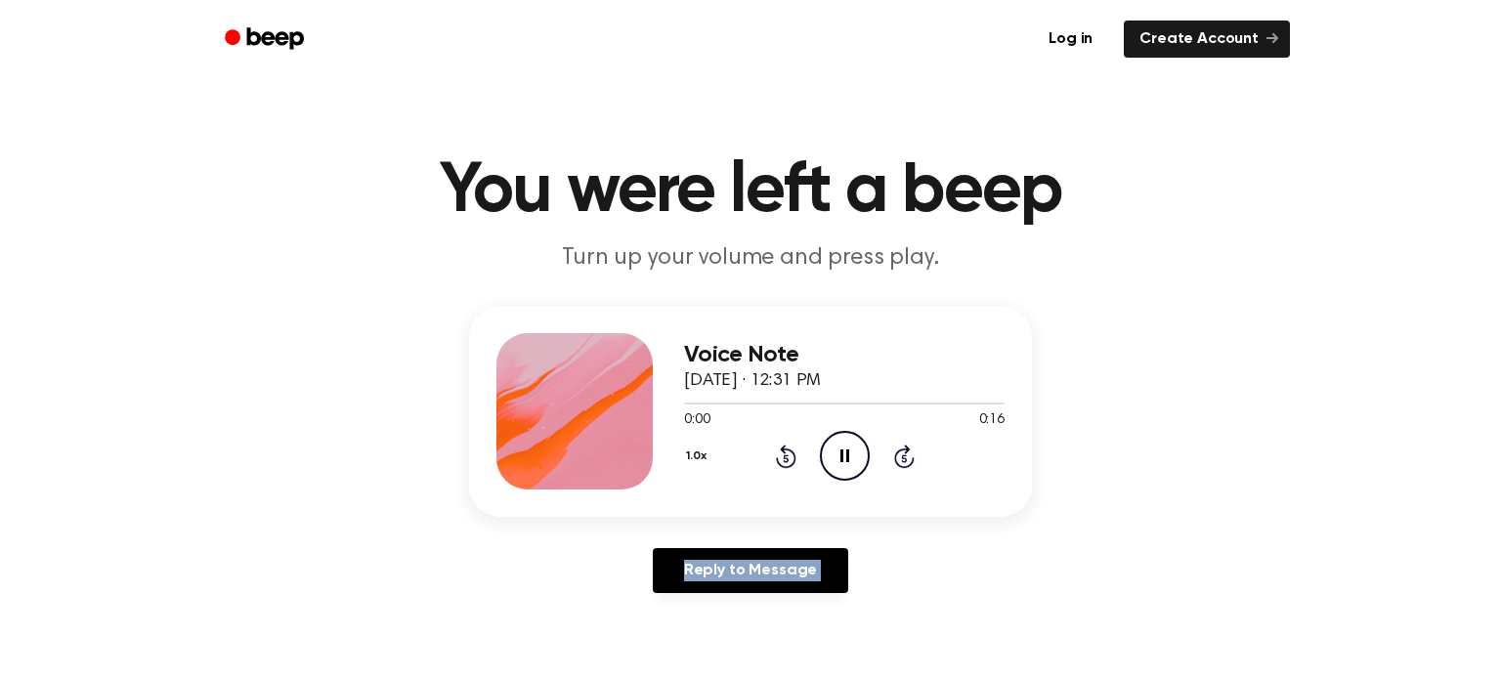
click at [781, 464] on icon at bounding box center [786, 456] width 21 height 23
click at [935, 516] on div "Voice Note September 18, 2025 · 12:31 PM 0:01 0:16 Your browser does not suppor…" at bounding box center [750, 411] width 563 height 211
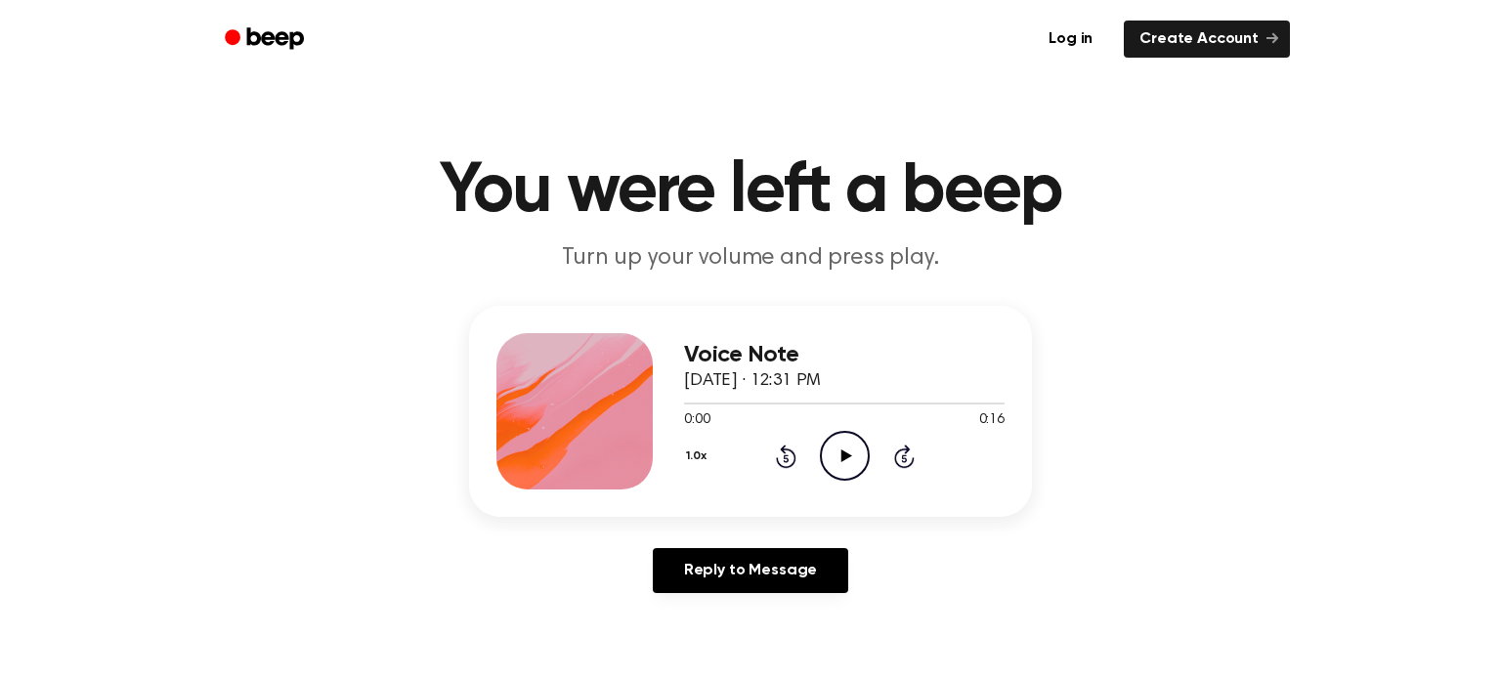
click at [832, 456] on icon "Play Audio" at bounding box center [845, 456] width 50 height 50
click at [781, 456] on icon "Rewind 5 seconds" at bounding box center [786, 456] width 22 height 25
click at [784, 454] on icon "Rewind 5 seconds" at bounding box center [786, 456] width 22 height 25
click at [784, 454] on icon at bounding box center [786, 456] width 21 height 23
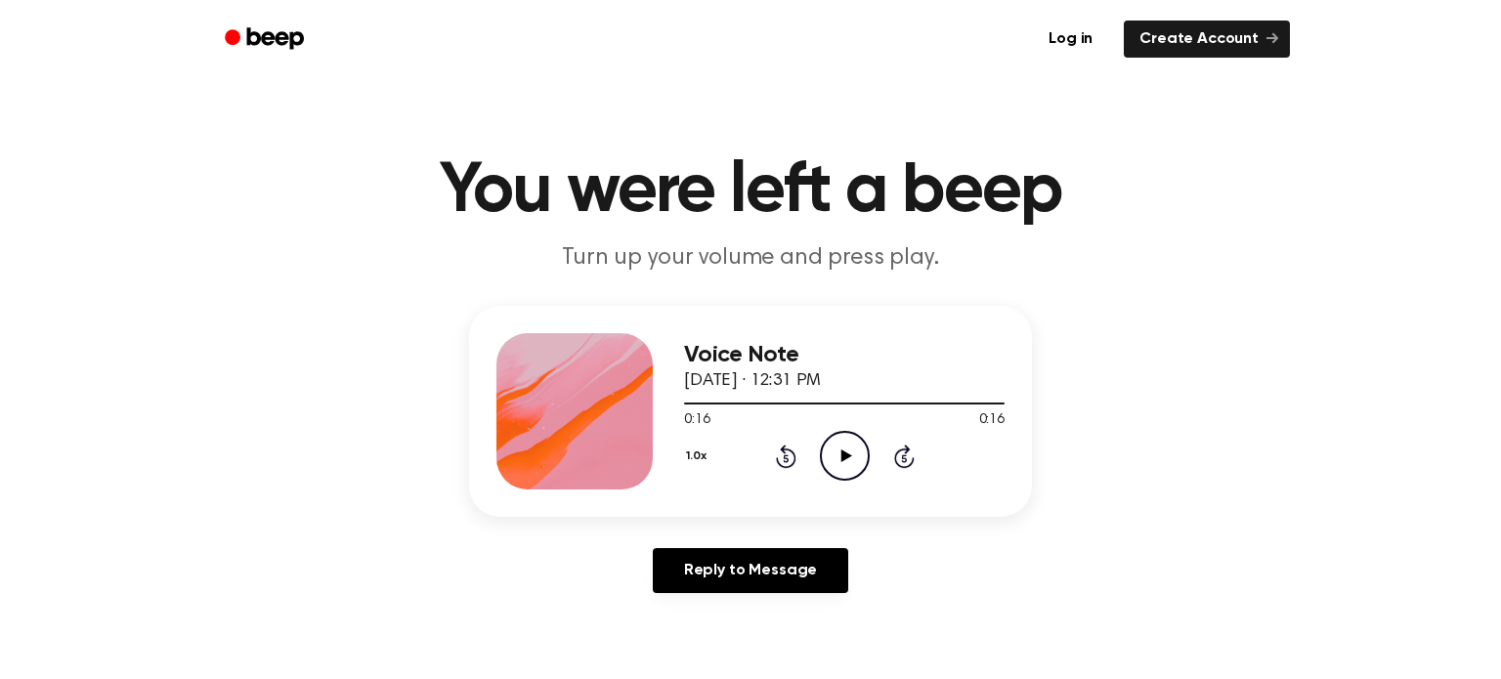
click at [854, 470] on icon "Play Audio" at bounding box center [845, 456] width 50 height 50
click at [864, 462] on icon "Play Audio" at bounding box center [845, 456] width 50 height 50
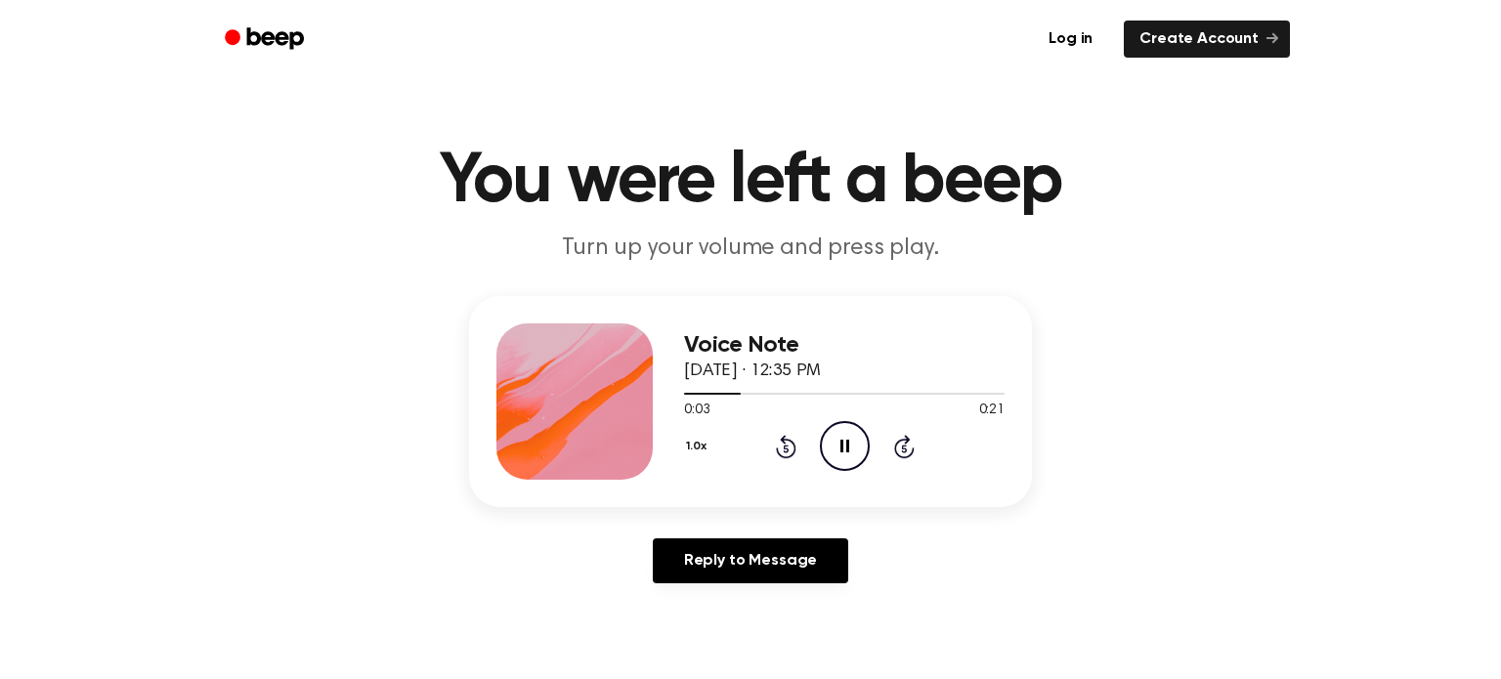
scroll to position [8, 0]
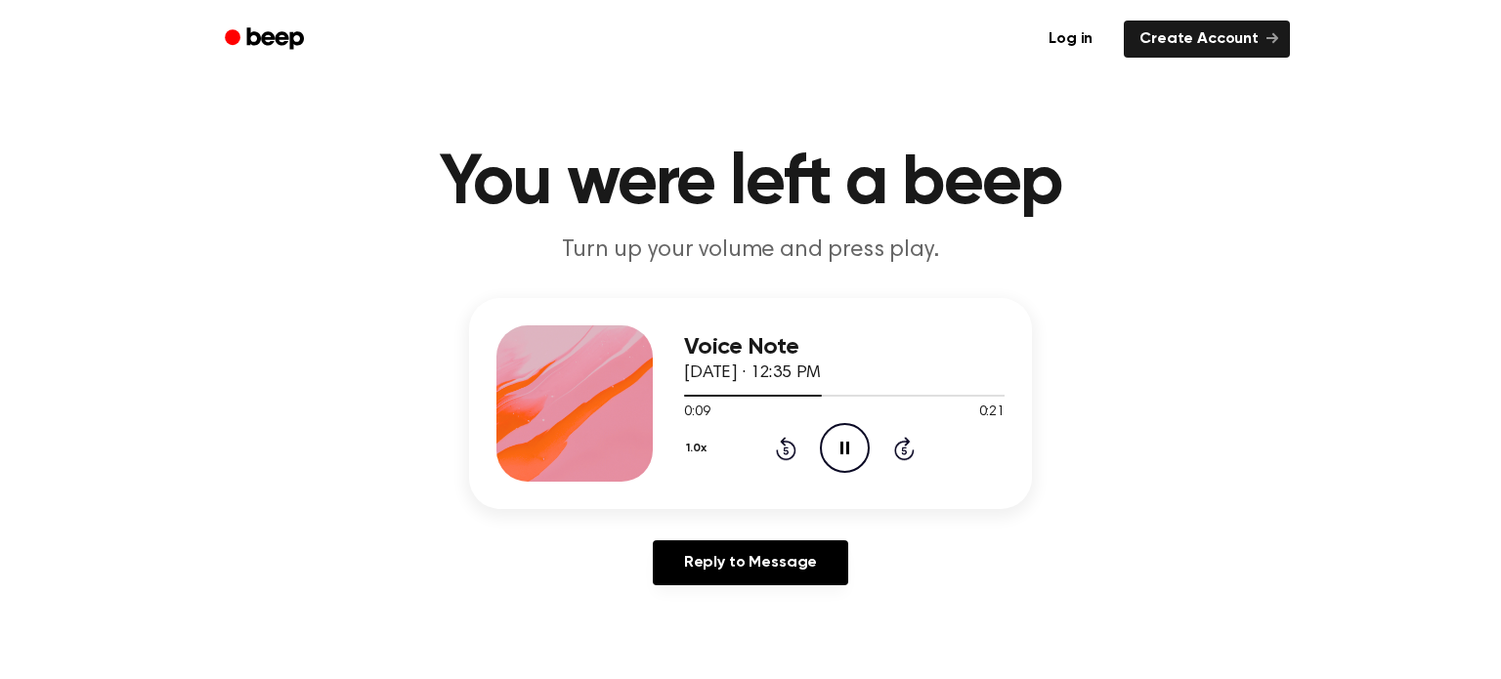
click at [795, 455] on icon "Rewind 5 seconds" at bounding box center [786, 448] width 22 height 25
click at [795, 450] on icon at bounding box center [786, 448] width 21 height 23
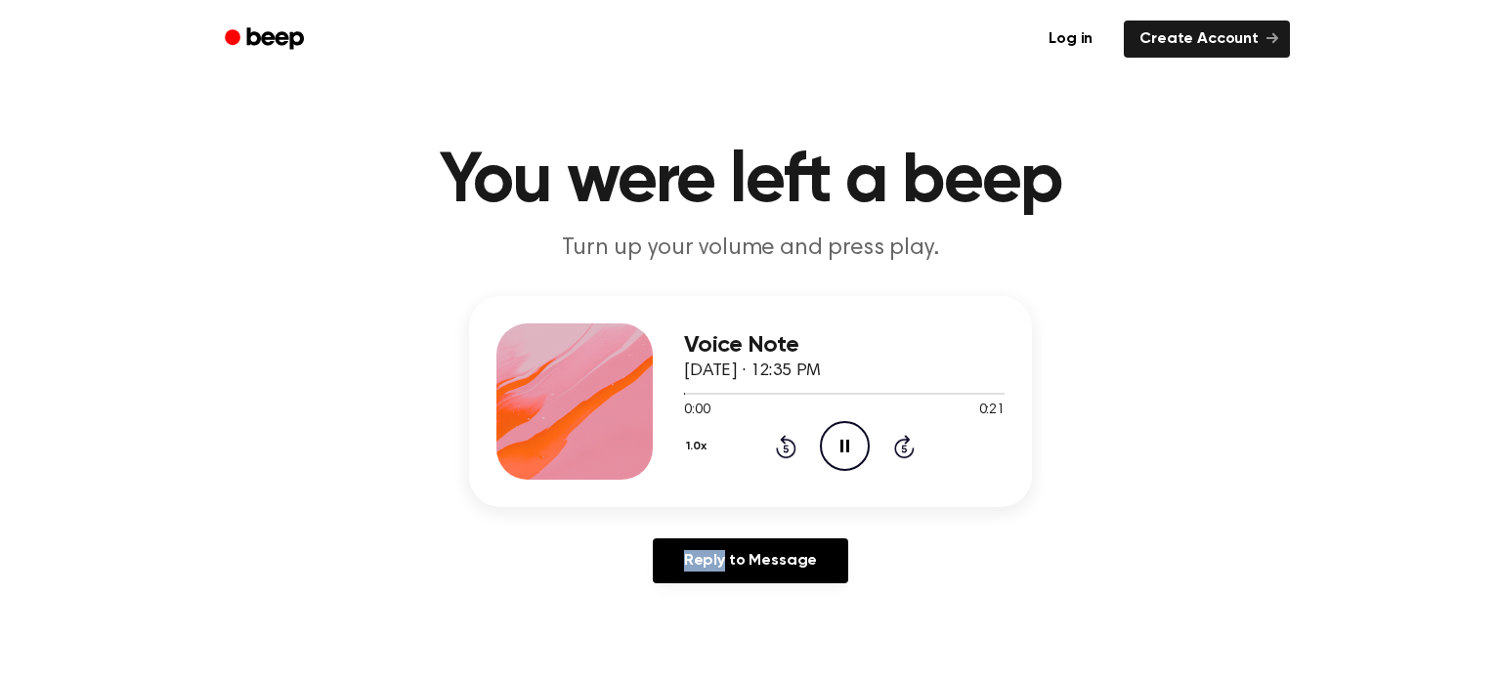
scroll to position [9, 0]
click at [995, 569] on div "Reply to Message" at bounding box center [750, 570] width 563 height 61
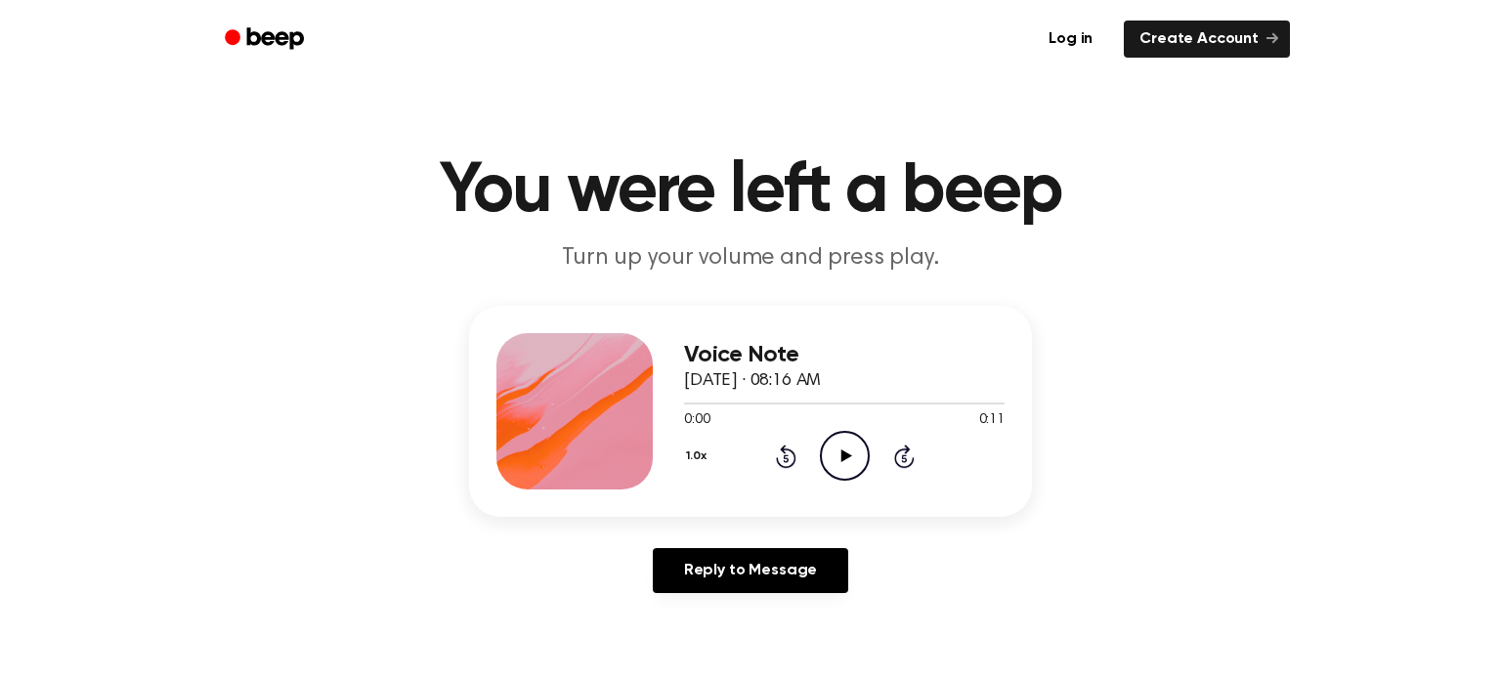
click at [838, 461] on icon "Play Audio" at bounding box center [845, 456] width 50 height 50
click at [787, 469] on div "1.0x Rewind 5 seconds Pause Audio Skip 5 seconds" at bounding box center [844, 456] width 321 height 50
drag, startPoint x: 787, startPoint y: 469, endPoint x: 788, endPoint y: 452, distance: 17.6
click at [788, 452] on div "1.0x Rewind 5 seconds Pause Audio Skip 5 seconds" at bounding box center [844, 456] width 321 height 50
click at [783, 437] on div "1.0x Rewind 5 seconds Pause Audio Skip 5 seconds" at bounding box center [844, 456] width 321 height 50
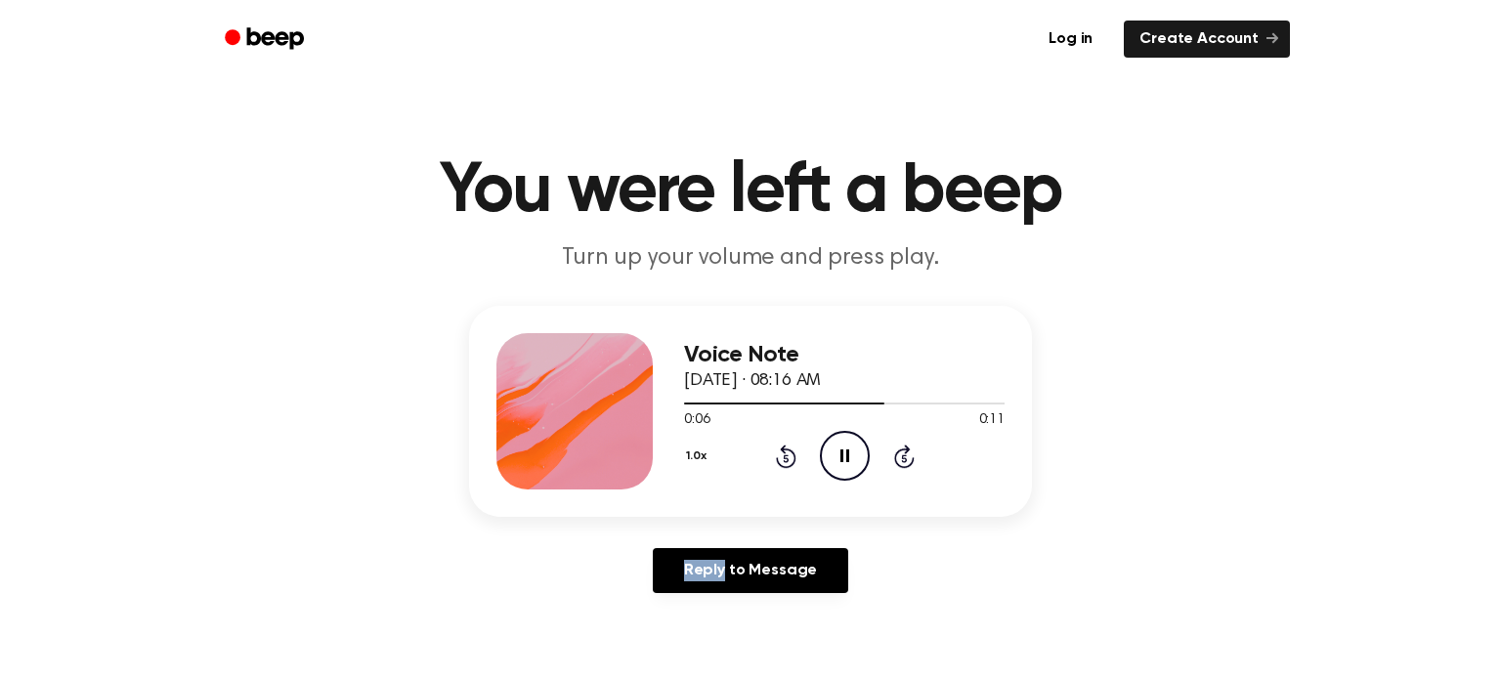
click at [783, 438] on div "1.0x Rewind 5 seconds Pause Audio Skip 5 seconds" at bounding box center [844, 456] width 321 height 50
drag, startPoint x: 783, startPoint y: 438, endPoint x: 785, endPoint y: 451, distance: 12.9
click at [783, 442] on div "1.0x Rewind 5 seconds Pause Audio Skip 5 seconds" at bounding box center [844, 456] width 321 height 50
click at [785, 451] on icon at bounding box center [786, 456] width 21 height 23
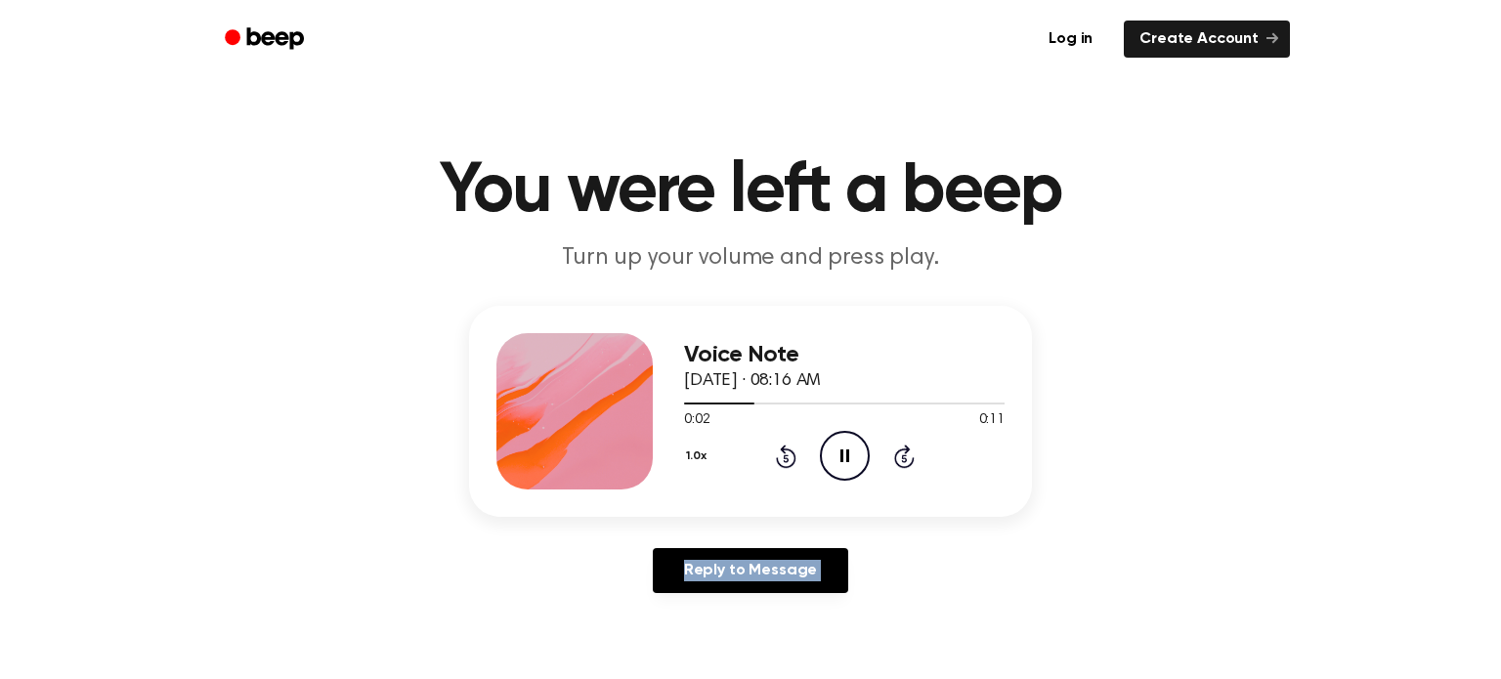
click at [785, 451] on icon at bounding box center [786, 456] width 21 height 23
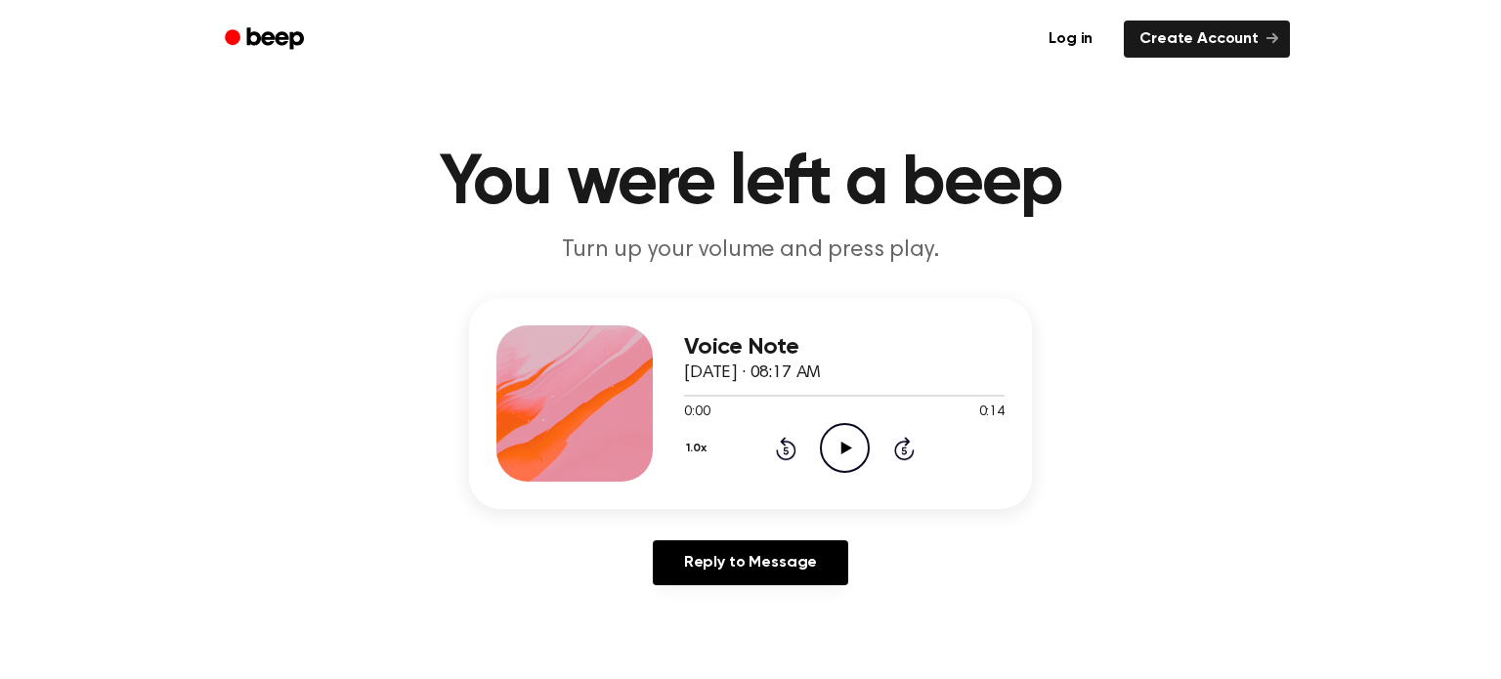
click at [857, 443] on icon "Play Audio" at bounding box center [845, 448] width 50 height 50
